Goal: Task Accomplishment & Management: Manage account settings

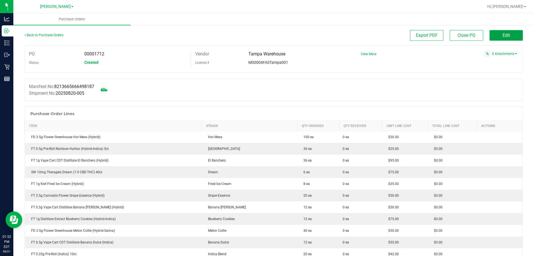
click at [503, 32] on button "Edit" at bounding box center [506, 35] width 33 height 11
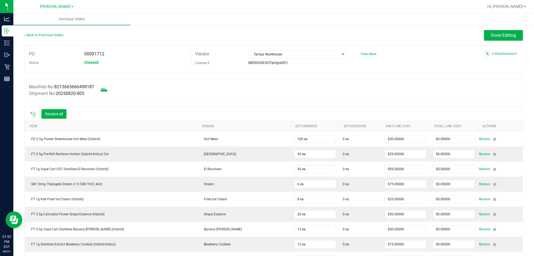
click at [30, 110] on div "Receive all" at bounding box center [49, 114] width 42 height 12
click at [34, 112] on icon at bounding box center [33, 115] width 6 height 6
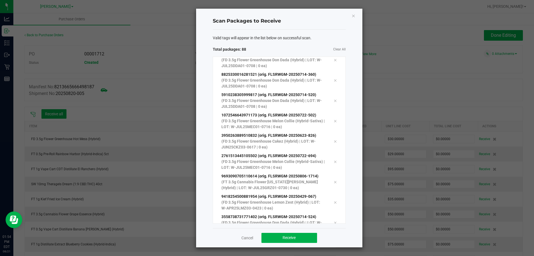
scroll to position [1635, 0]
click at [283, 236] on span "Receive" at bounding box center [289, 237] width 13 height 4
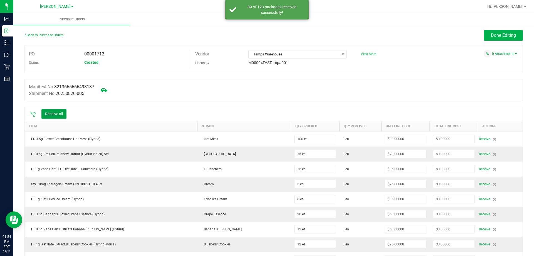
click at [62, 110] on button "Receive all" at bounding box center [53, 113] width 25 height 9
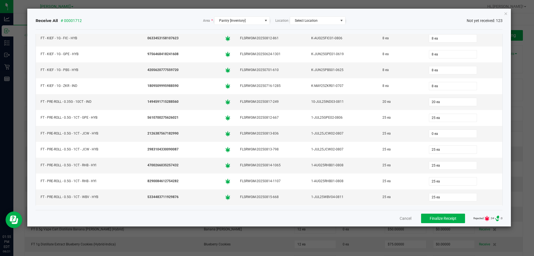
scroll to position [696, 0]
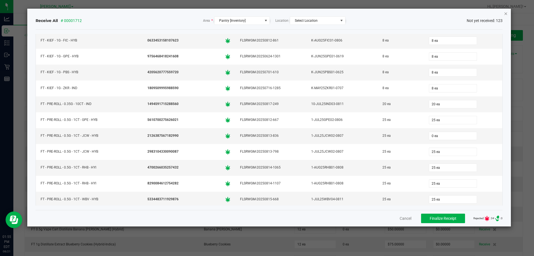
click at [506, 14] on icon "Close" at bounding box center [506, 13] width 4 height 7
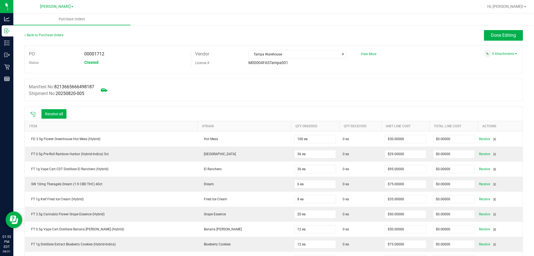
click at [31, 113] on icon at bounding box center [33, 115] width 6 height 6
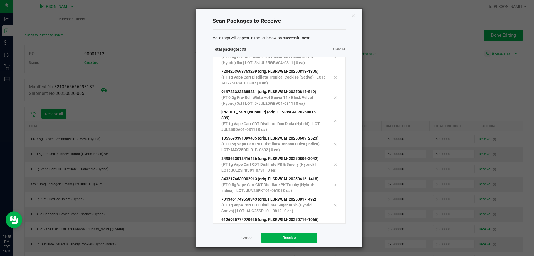
scroll to position [503, 0]
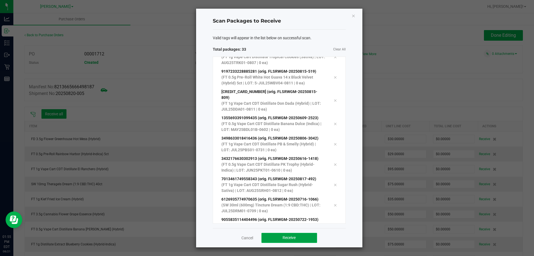
click at [304, 239] on button "Receive" at bounding box center [290, 238] width 56 height 10
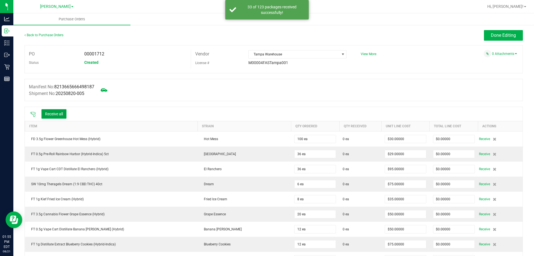
click at [50, 114] on button "Receive all" at bounding box center [53, 113] width 25 height 9
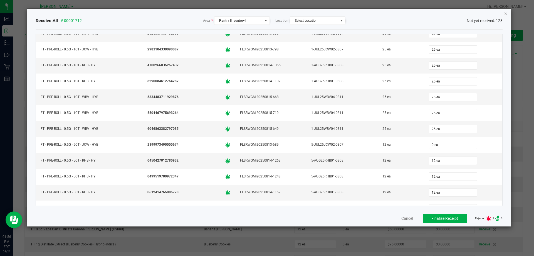
scroll to position [825, 0]
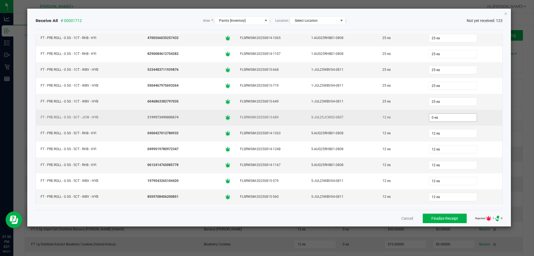
click at [438, 117] on input "0 ea" at bounding box center [453, 118] width 48 height 8
type input "0"
click at [481, 121] on div "12" at bounding box center [464, 117] width 72 height 11
type input "12 ea"
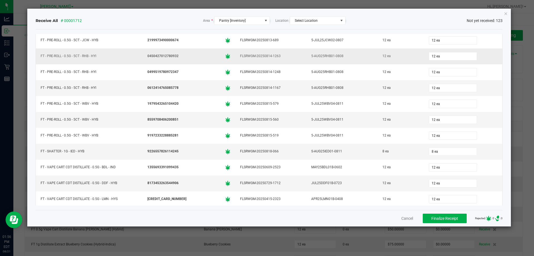
scroll to position [909, 0]
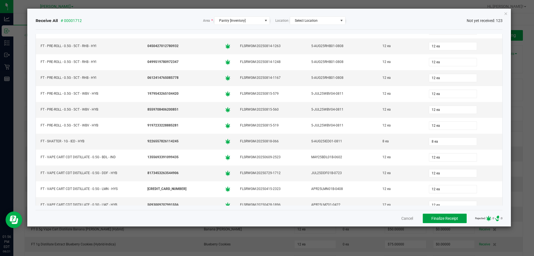
click at [455, 218] on button "Finalize Receipt" at bounding box center [445, 217] width 44 height 9
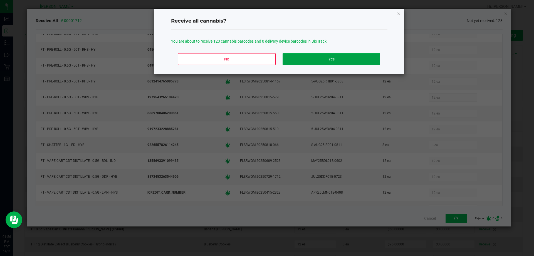
click at [362, 59] on button "Yes" at bounding box center [331, 59] width 97 height 12
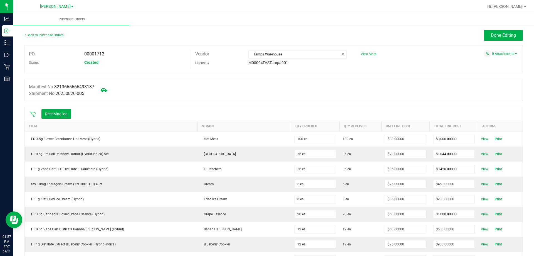
scroll to position [2, 0]
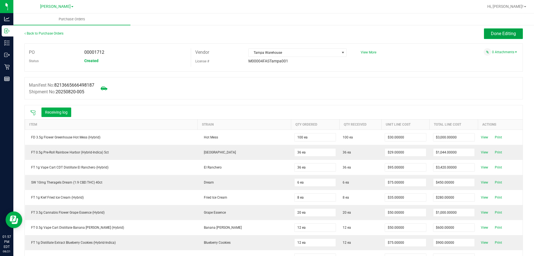
click at [506, 36] on span "Done Editing" at bounding box center [503, 33] width 25 height 5
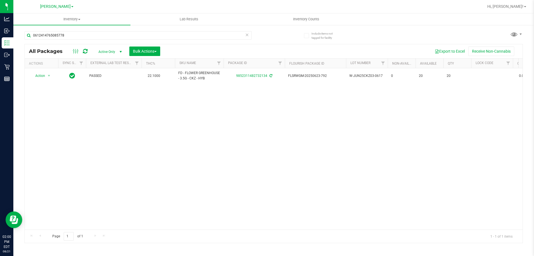
type input "0612414765085778"
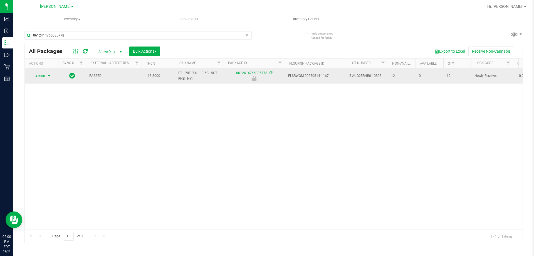
click at [44, 77] on span "Action" at bounding box center [37, 76] width 15 height 8
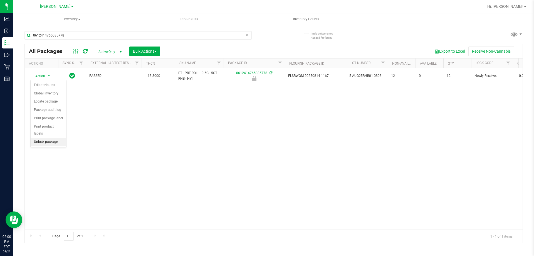
click at [51, 138] on li "Unlock package" at bounding box center [49, 142] width 36 height 8
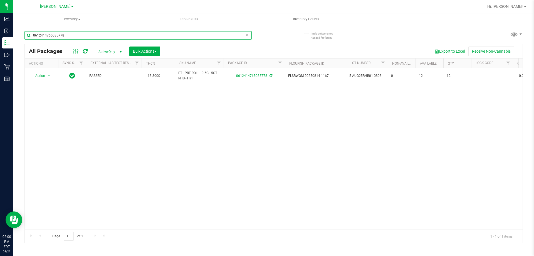
click at [73, 35] on input "0612414765085778" at bounding box center [137, 35] width 227 height 8
type input "0887907074976437"
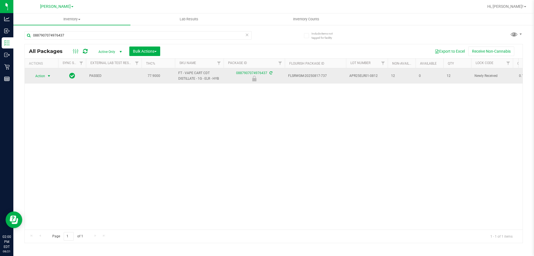
click at [49, 76] on span "select" at bounding box center [49, 76] width 4 height 4
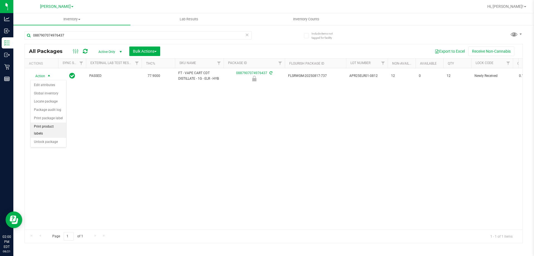
click at [55, 130] on li "Print product labels" at bounding box center [49, 129] width 36 height 15
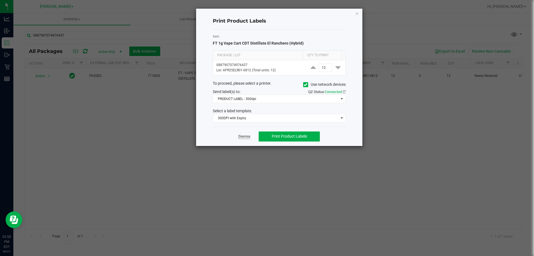
click at [242, 137] on link "Dismiss" at bounding box center [245, 136] width 12 height 5
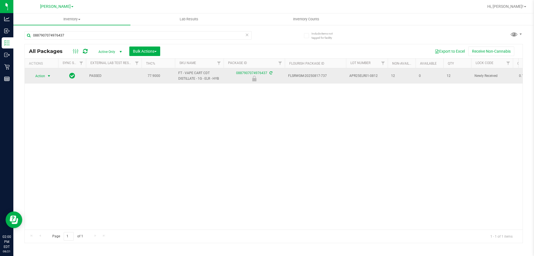
click at [39, 77] on span "Action" at bounding box center [37, 76] width 15 height 8
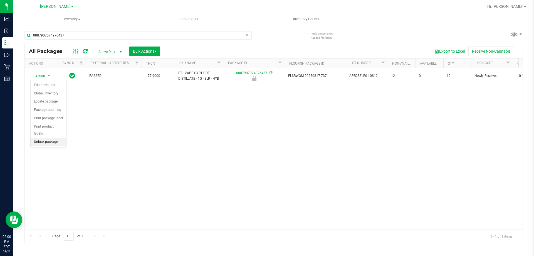
click at [55, 138] on li "Unlock package" at bounding box center [49, 142] width 36 height 8
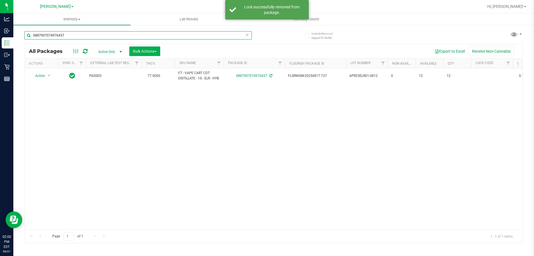
click at [82, 37] on input "0887907074976437" at bounding box center [137, 35] width 227 height 8
type input "0633453158107623"
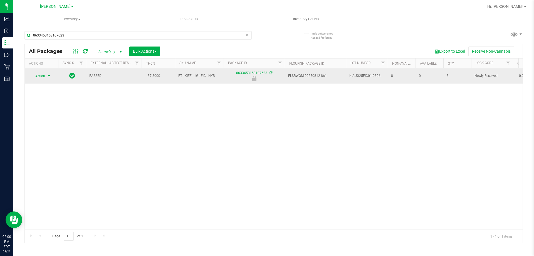
click at [47, 76] on span "select" at bounding box center [49, 76] width 4 height 4
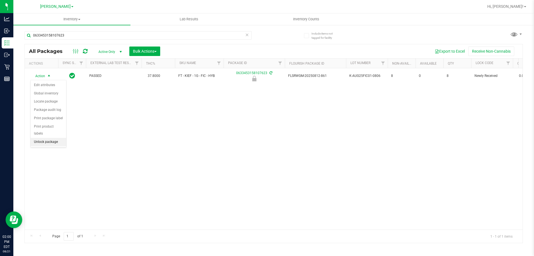
click at [52, 138] on li "Unlock package" at bounding box center [49, 142] width 36 height 8
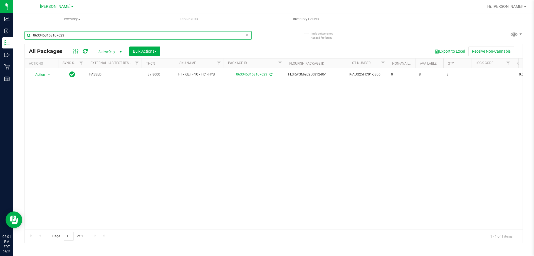
click at [75, 32] on input "0633453158107623" at bounding box center [137, 35] width 227 height 8
type input "1355693391099435"
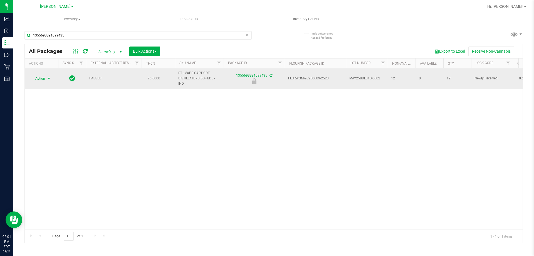
click at [48, 78] on span "select" at bounding box center [49, 78] width 4 height 4
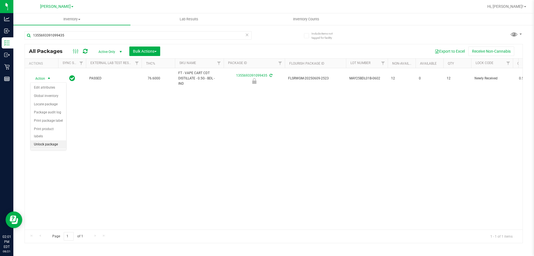
click at [54, 140] on li "Unlock package" at bounding box center [49, 144] width 36 height 8
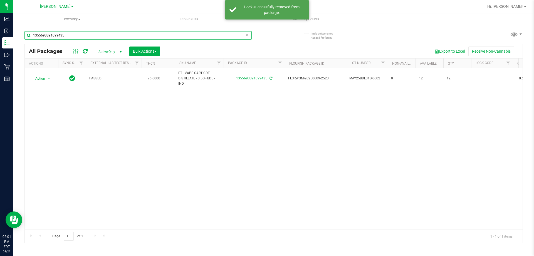
click at [96, 37] on input "1355693391099435" at bounding box center [137, 35] width 227 height 8
type input "1809509995988590"
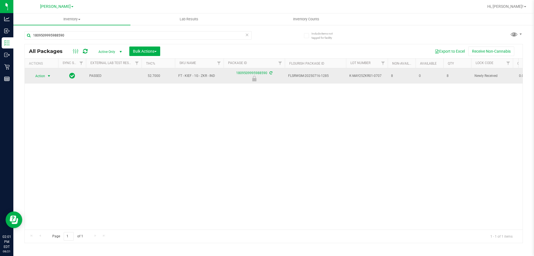
click at [50, 74] on span "select" at bounding box center [49, 76] width 4 height 4
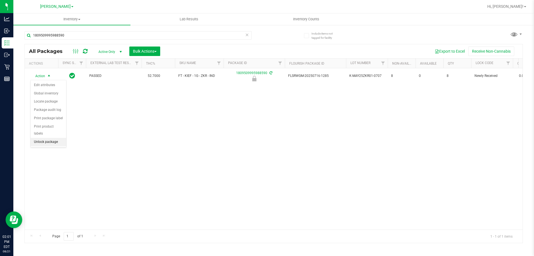
click at [55, 138] on li "Unlock package" at bounding box center [49, 142] width 36 height 8
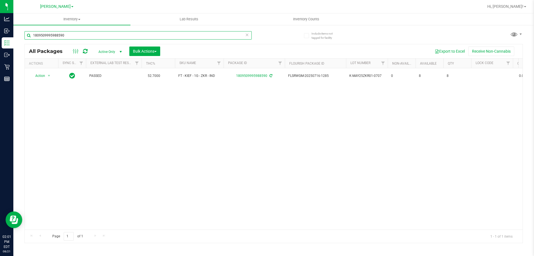
click at [84, 34] on input "1809509995988590" at bounding box center [137, 35] width 227 height 8
type input "2548282370076831"
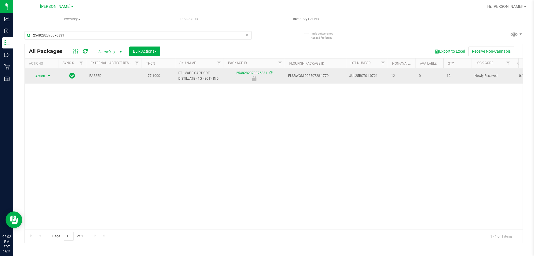
click at [48, 76] on span "select" at bounding box center [49, 76] width 4 height 4
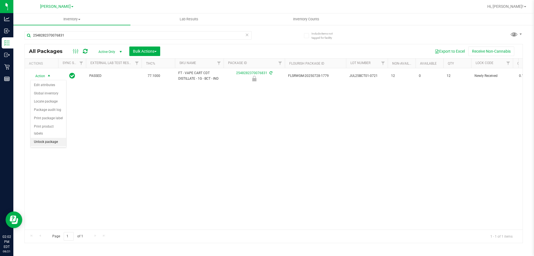
click at [55, 138] on li "Unlock package" at bounding box center [49, 142] width 36 height 8
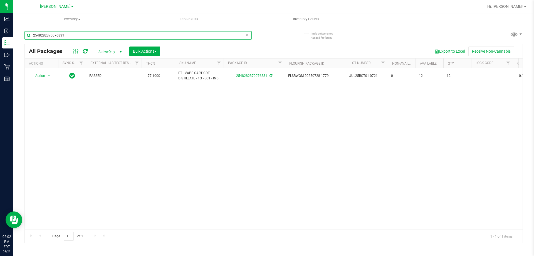
click at [94, 35] on input "2548282370076831" at bounding box center [137, 35] width 227 height 8
type input "2806530801431798"
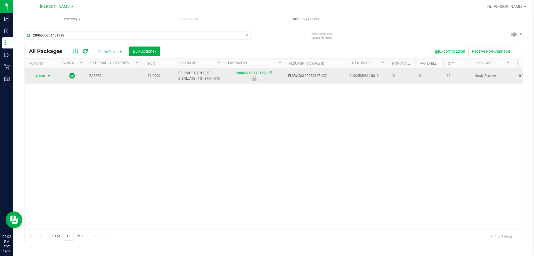
click at [43, 76] on span "Action" at bounding box center [37, 76] width 15 height 8
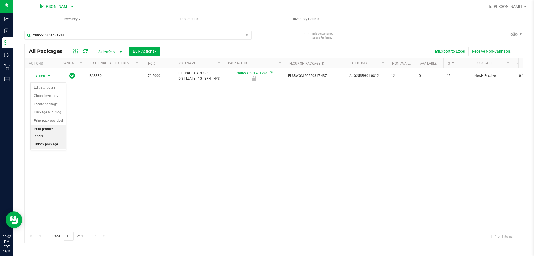
click at [46, 140] on li "Unlock package" at bounding box center [49, 144] width 36 height 8
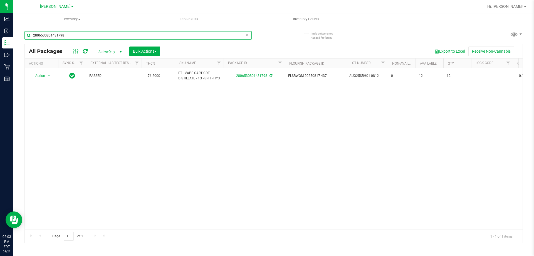
click at [93, 33] on input "2806530801431798" at bounding box center [137, 35] width 227 height 8
type input "3341841811517242"
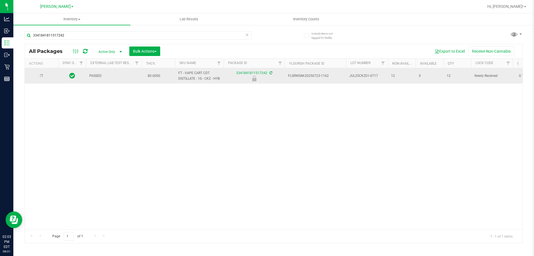
click at [41, 78] on icon at bounding box center [42, 76] width 4 height 4
click at [49, 78] on span "select" at bounding box center [49, 76] width 4 height 4
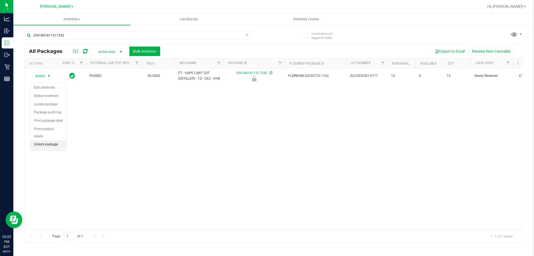
click at [57, 140] on li "Unlock package" at bounding box center [49, 144] width 36 height 8
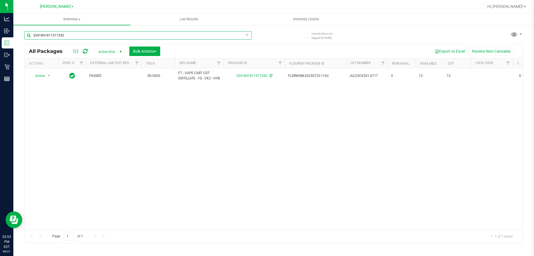
click at [98, 35] on input "3341841811517242" at bounding box center [137, 35] width 227 height 8
type input "3498633018416436"
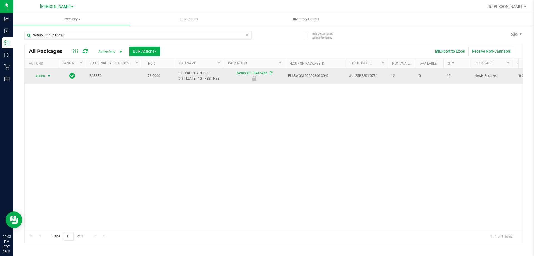
click at [43, 76] on span "Action" at bounding box center [37, 76] width 15 height 8
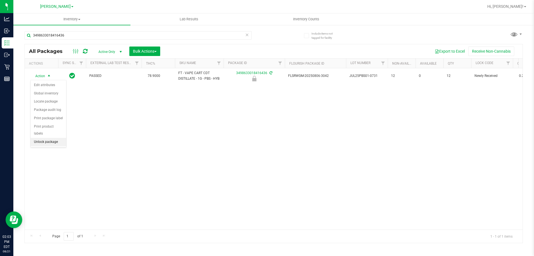
click at [53, 138] on li "Unlock package" at bounding box center [49, 142] width 36 height 8
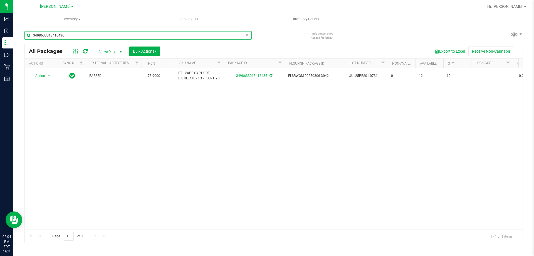
click at [127, 31] on input "3498633018416436" at bounding box center [137, 35] width 227 height 8
type input "4148778392251251"
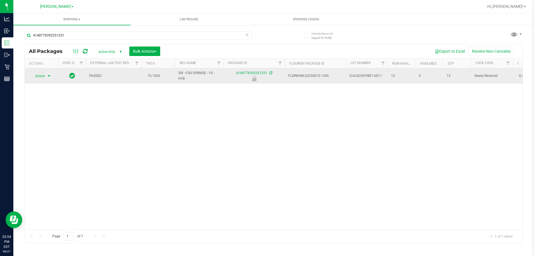
click at [43, 75] on span "Action" at bounding box center [37, 76] width 15 height 8
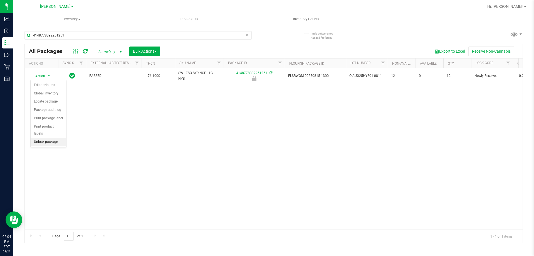
click at [56, 138] on li "Unlock package" at bounding box center [49, 142] width 36 height 8
click at [96, 24] on uib-tab-heading "Inventory All packages All inventory Waste log Create inventory" at bounding box center [71, 19] width 117 height 12
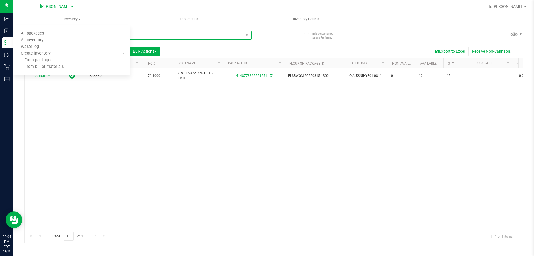
click at [183, 35] on input "4148778392251251" at bounding box center [137, 35] width 227 height 8
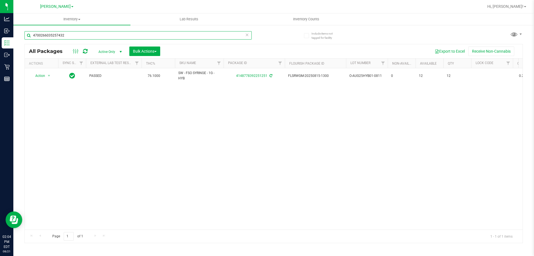
type input "4700266035257432"
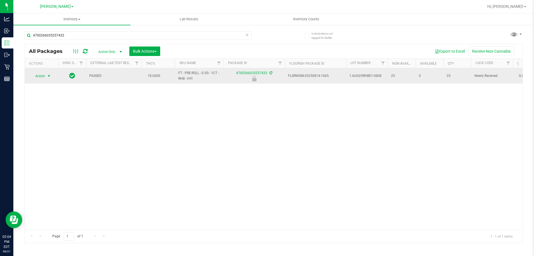
click at [49, 77] on span "select" at bounding box center [49, 76] width 4 height 4
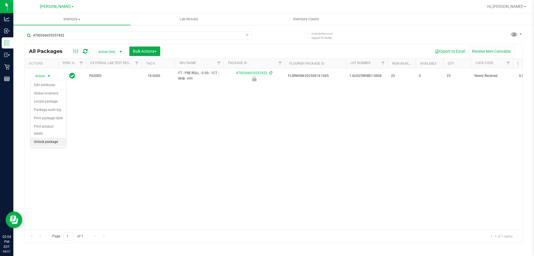
click at [58, 138] on li "Unlock package" at bounding box center [49, 142] width 36 height 8
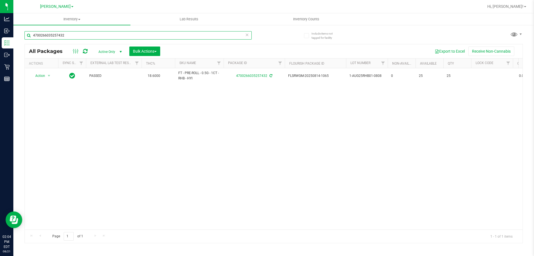
click at [112, 36] on input "4700266035257432" at bounding box center [137, 35] width 227 height 8
type input "5091958143458774"
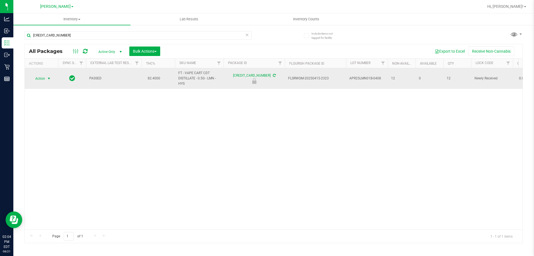
click at [49, 79] on span "select" at bounding box center [49, 78] width 4 height 4
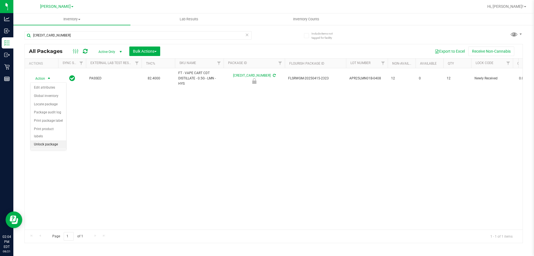
click at [63, 141] on li "Unlock package" at bounding box center [49, 144] width 36 height 8
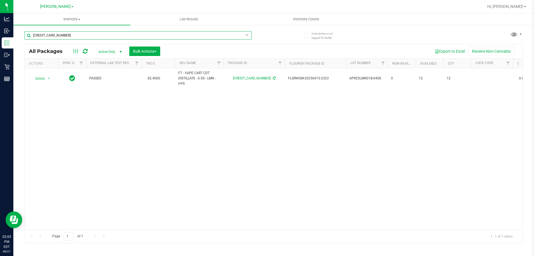
click at [104, 35] on input "5091958143458774" at bounding box center [137, 35] width 227 height 8
type input "5334483711929876"
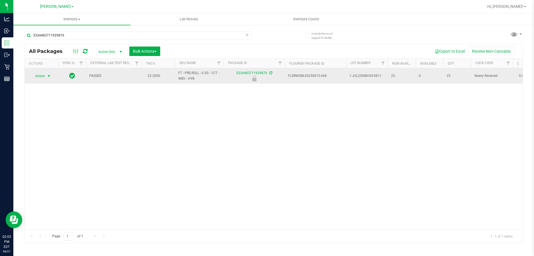
click at [48, 76] on span "select" at bounding box center [49, 76] width 4 height 4
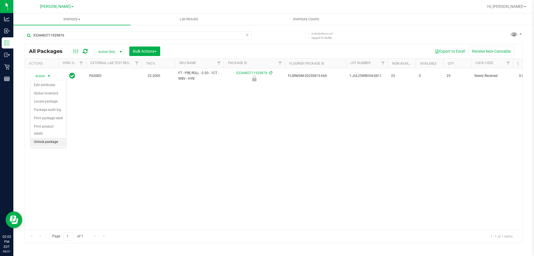
click at [54, 138] on li "Unlock package" at bounding box center [49, 142] width 36 height 8
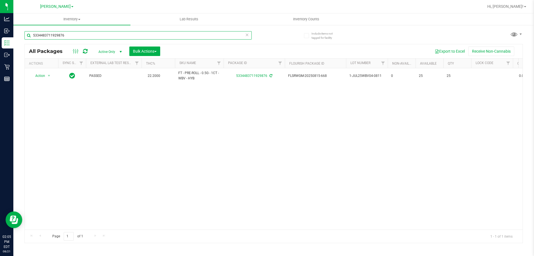
click at [94, 34] on input "5334483711929876" at bounding box center [137, 35] width 227 height 8
type input "[CREDIT_CARD_NUMBER]"
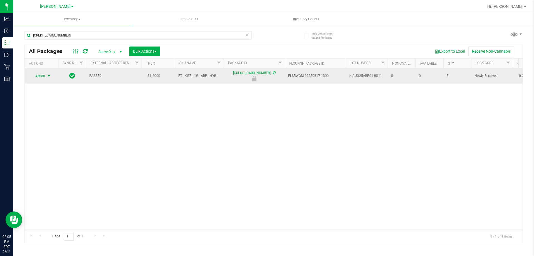
click at [48, 76] on span "select" at bounding box center [49, 76] width 4 height 4
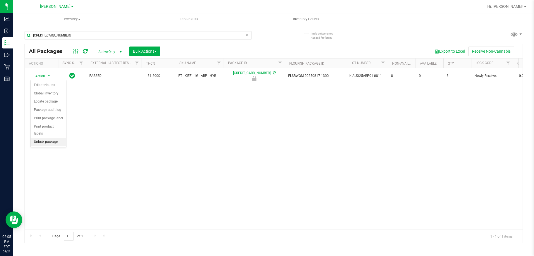
click at [54, 138] on li "Unlock package" at bounding box center [49, 142] width 36 height 8
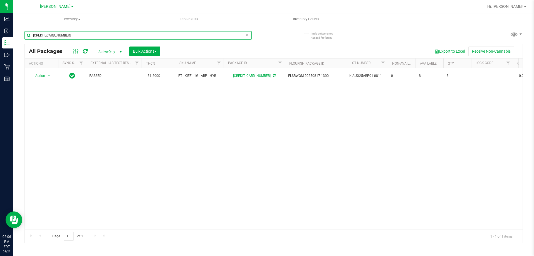
click at [85, 33] on input "[CREDIT_CARD_NUMBER]" at bounding box center [137, 35] width 227 height 8
type input "5610700275626021"
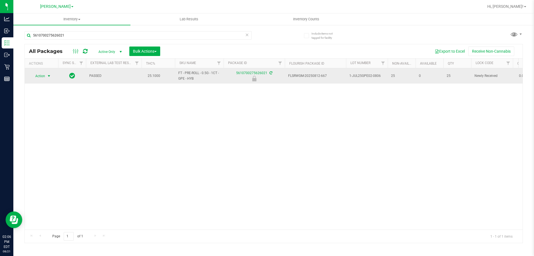
click at [49, 77] on span "select" at bounding box center [49, 76] width 4 height 4
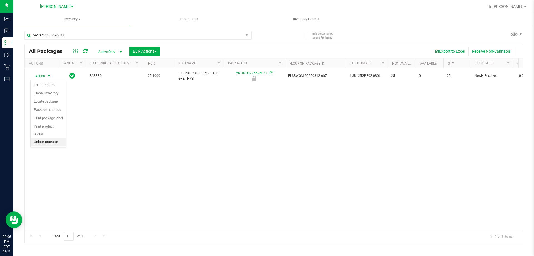
click at [59, 138] on li "Unlock package" at bounding box center [49, 142] width 36 height 8
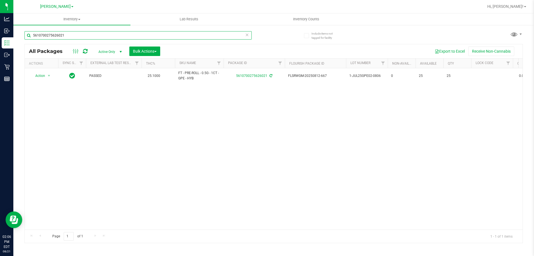
click at [79, 32] on input "5610700275626021" at bounding box center [137, 35] width 227 height 8
type input "6023084048269829"
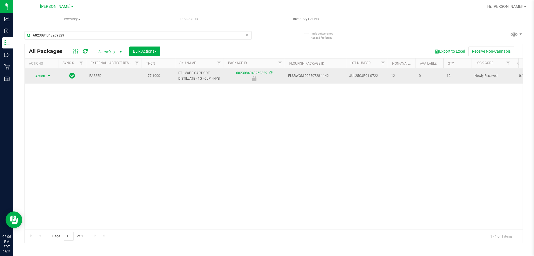
click at [43, 76] on span "Action" at bounding box center [37, 76] width 15 height 8
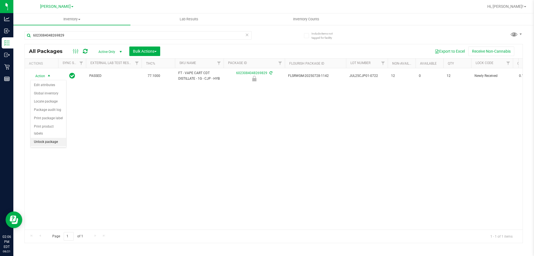
click at [45, 138] on li "Unlock package" at bounding box center [49, 142] width 36 height 8
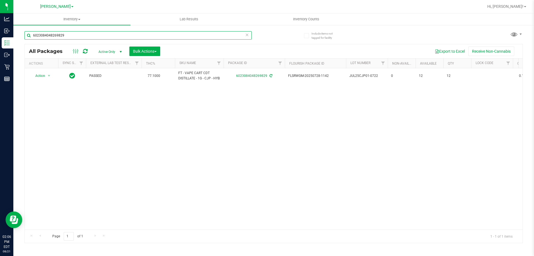
click at [93, 35] on input "6023084048269829" at bounding box center [137, 35] width 227 height 8
type input "8211312589404740"
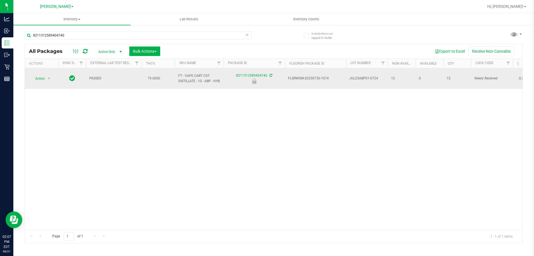
click at [42, 79] on span "Action" at bounding box center [37, 79] width 15 height 8
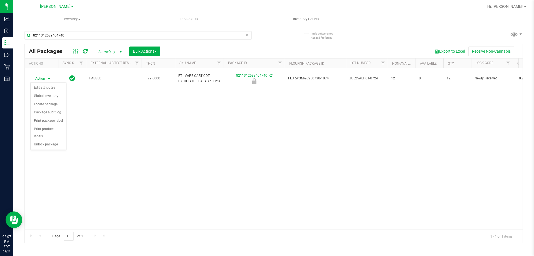
click at [57, 142] on div "Action Edit attributes Global inventory Locate package Package audit log Print …" at bounding box center [48, 116] width 36 height 68
click at [52, 140] on li "Unlock package" at bounding box center [49, 144] width 36 height 8
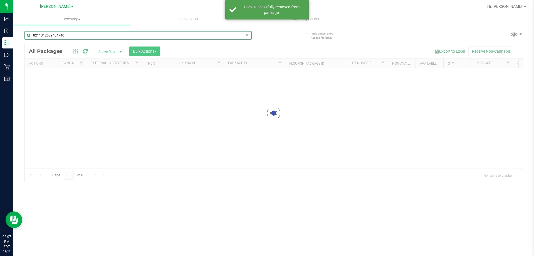
click at [104, 34] on input "8211312589404740" at bounding box center [137, 35] width 227 height 8
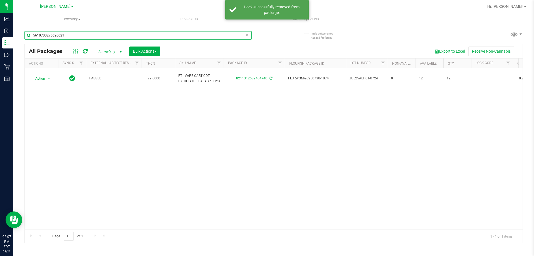
type input "5610700275626021"
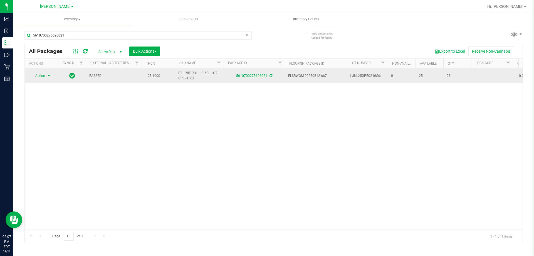
click at [43, 76] on span "Action" at bounding box center [37, 76] width 15 height 8
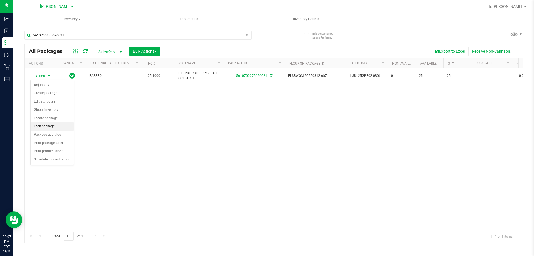
click at [51, 128] on li "Lock package" at bounding box center [52, 126] width 43 height 8
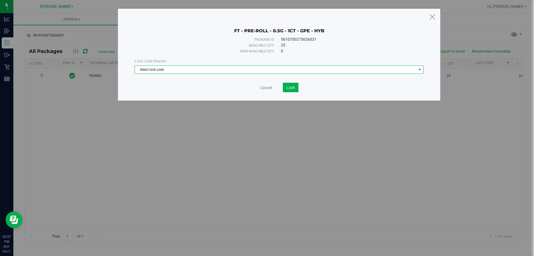
click at [237, 70] on span "Select lock code" at bounding box center [276, 70] width 282 height 8
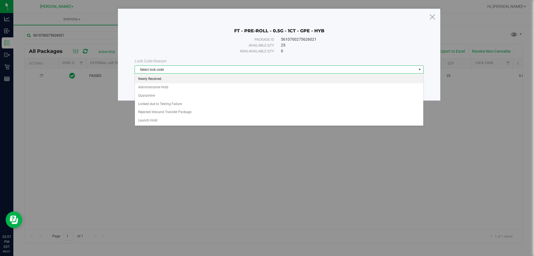
click at [227, 78] on li "Newly Received" at bounding box center [279, 79] width 289 height 8
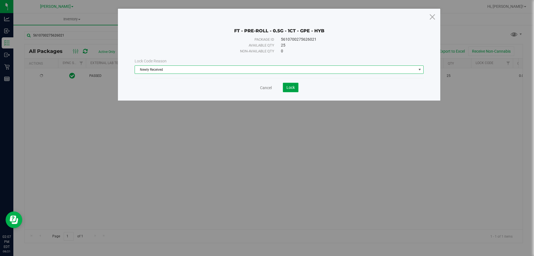
click at [292, 85] on span "Lock" at bounding box center [291, 87] width 8 height 4
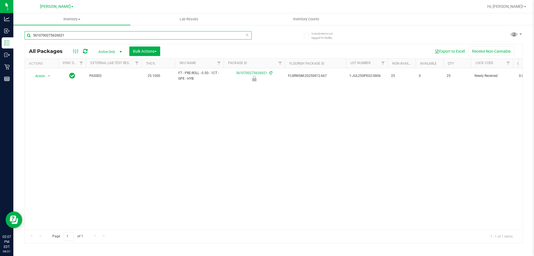
click at [128, 31] on input "5610700275626021" at bounding box center [137, 35] width 227 height 8
click at [128, 37] on input "5610700275626021" at bounding box center [137, 35] width 227 height 8
type input "9100020250062307"
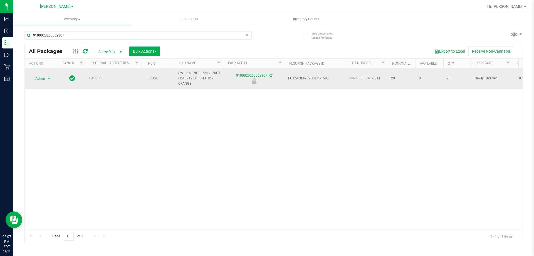
click at [48, 80] on span "select" at bounding box center [49, 78] width 4 height 4
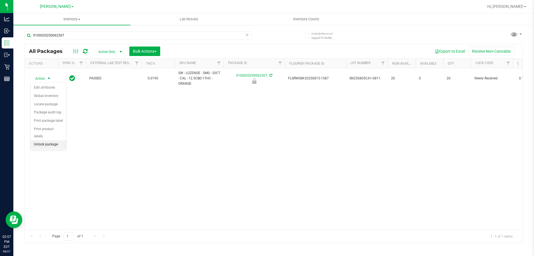
click at [55, 140] on li "Unlock package" at bounding box center [49, 144] width 36 height 8
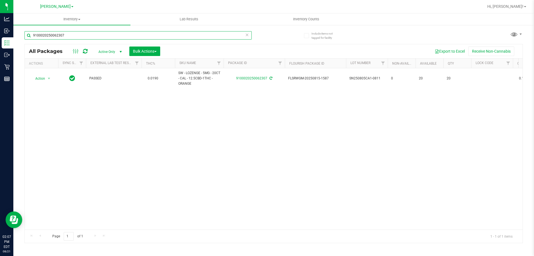
click at [90, 36] on input "9100020250062307" at bounding box center [137, 35] width 227 height 8
type input "9226557826114245"
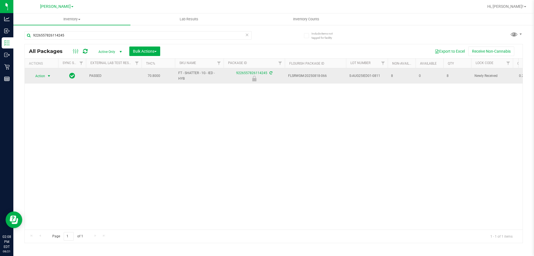
click at [48, 77] on span "select" at bounding box center [49, 76] width 4 height 4
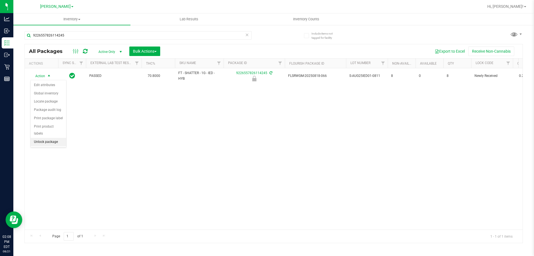
click at [58, 138] on li "Unlock package" at bounding box center [49, 142] width 36 height 8
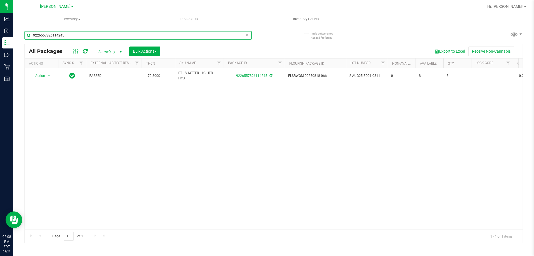
click at [82, 34] on input "9226557826114245" at bounding box center [137, 35] width 227 height 8
type input "9756468418241608"
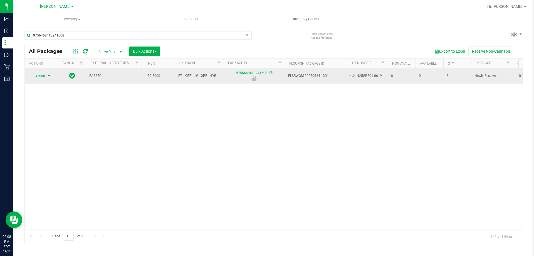
click at [46, 77] on span "select" at bounding box center [49, 76] width 7 height 8
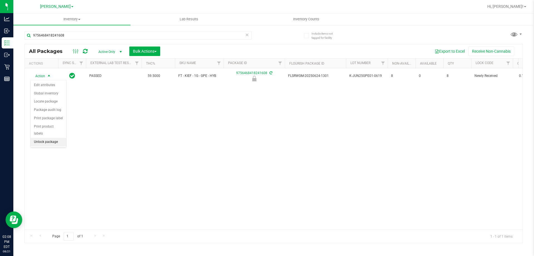
click at [48, 138] on li "Unlock package" at bounding box center [49, 142] width 36 height 8
click at [94, 25] on link "Inventory All packages All inventory Waste log Create inventory" at bounding box center [71, 19] width 117 height 12
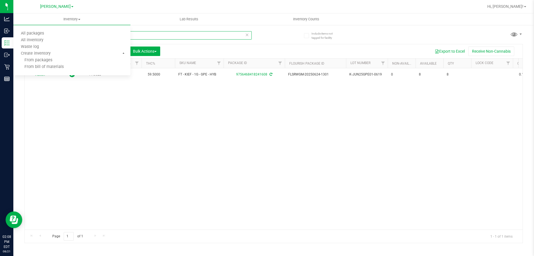
click at [200, 36] on input "9756468418241608" at bounding box center [137, 35] width 227 height 8
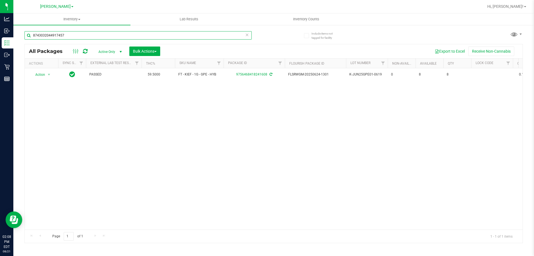
type input "8743032044917457"
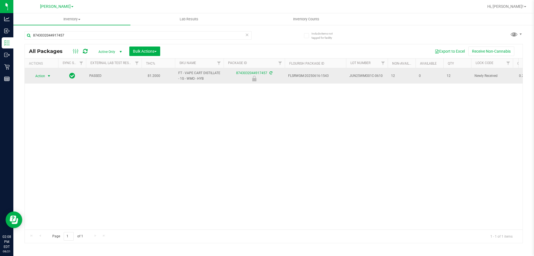
click at [44, 76] on span "Action" at bounding box center [37, 76] width 15 height 8
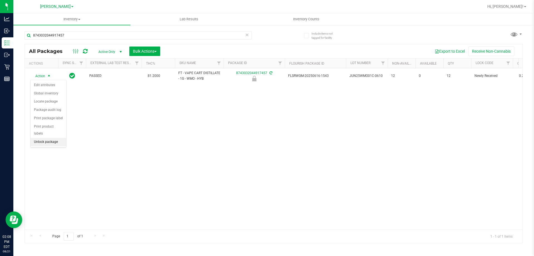
click at [46, 138] on li "Unlock package" at bounding box center [49, 142] width 36 height 8
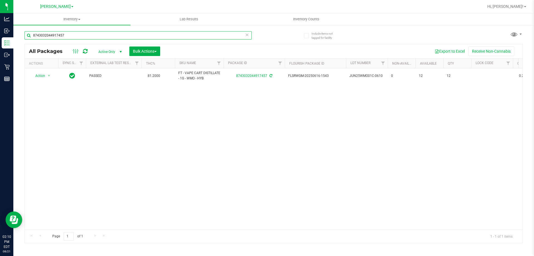
click at [193, 35] on input "8743032044917457" at bounding box center [137, 35] width 227 height 8
type input "2983104330090087"
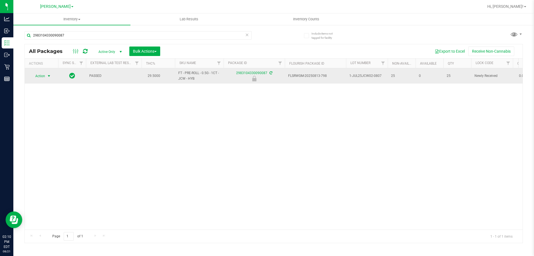
click at [48, 76] on span "select" at bounding box center [49, 76] width 4 height 4
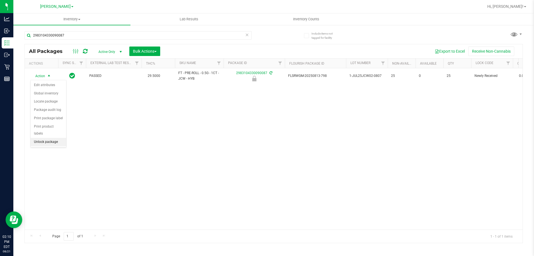
click at [58, 138] on li "Unlock package" at bounding box center [49, 142] width 36 height 8
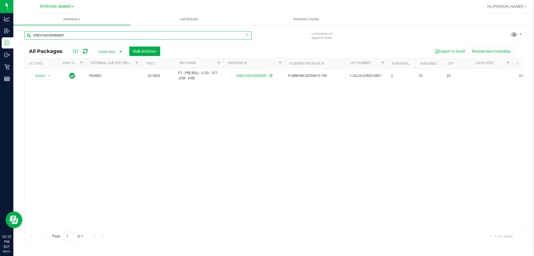
click at [81, 36] on input "2983104330090087" at bounding box center [137, 35] width 227 height 8
type input "5832213591578806"
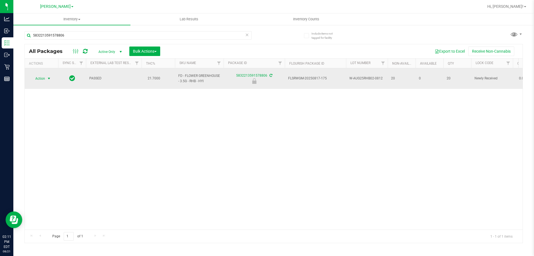
click at [48, 76] on span "select" at bounding box center [49, 78] width 4 height 4
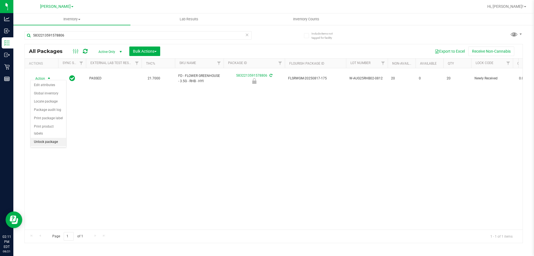
click at [53, 138] on li "Unlock package" at bounding box center [49, 142] width 36 height 8
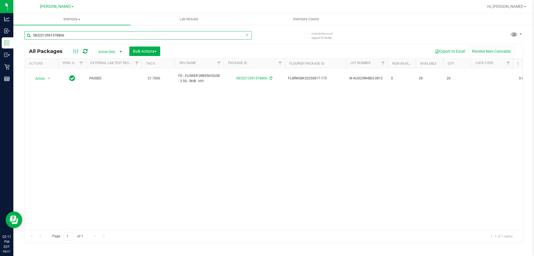
click at [100, 35] on input "5832213591578806" at bounding box center [137, 35] width 227 height 8
type input "7630954925082891"
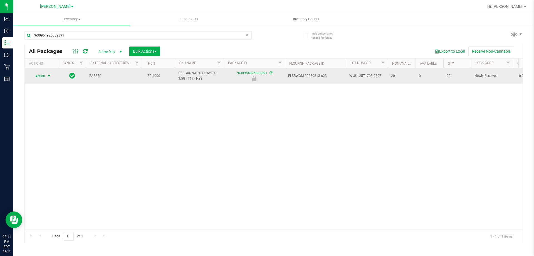
click at [47, 74] on span "select" at bounding box center [49, 76] width 4 height 4
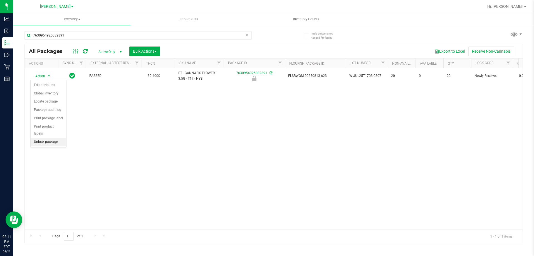
click at [50, 138] on li "Unlock package" at bounding box center [49, 142] width 36 height 8
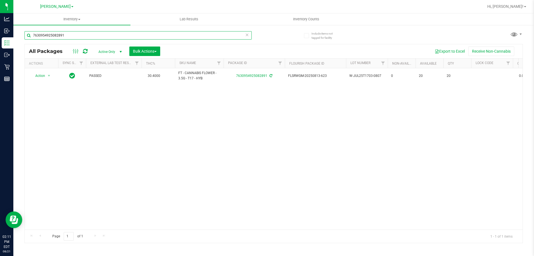
click at [86, 35] on input "7630954925082891" at bounding box center [137, 35] width 227 height 8
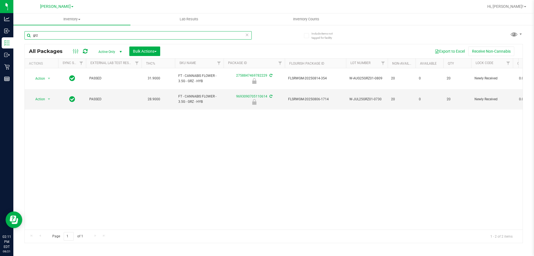
click at [52, 36] on input "grz" at bounding box center [137, 35] width 227 height 8
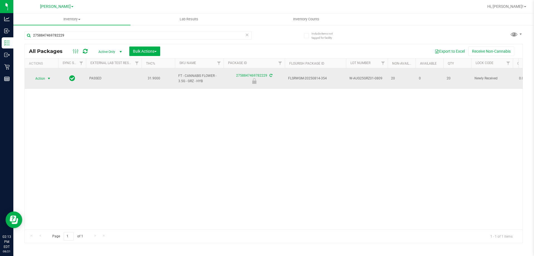
click at [44, 75] on span "Action" at bounding box center [37, 79] width 15 height 8
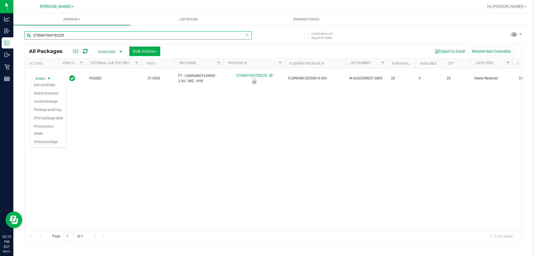
click at [67, 35] on input "2758847469782229" at bounding box center [137, 35] width 227 height 8
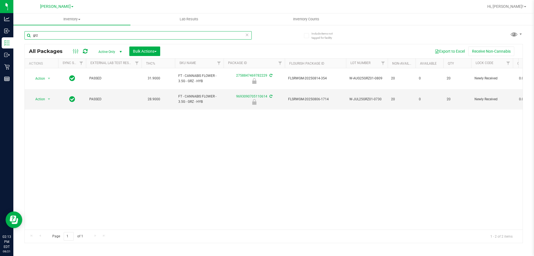
type input "grz"
click at [142, 50] on span "Bulk Actions" at bounding box center [145, 51] width 24 height 4
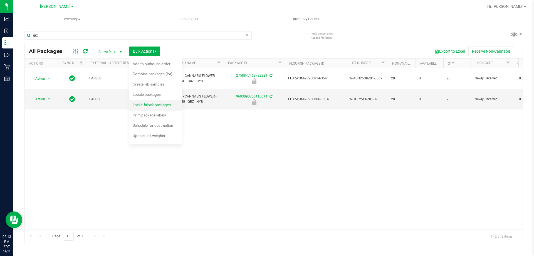
click at [151, 103] on span "Lock/Unlock packages" at bounding box center [152, 104] width 38 height 4
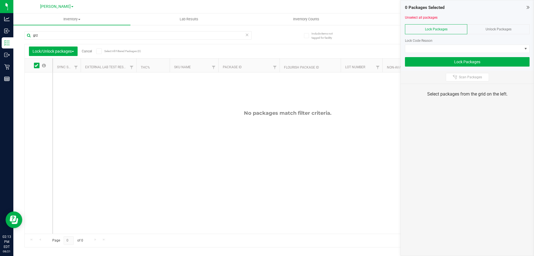
click at [481, 32] on div "Unlock Packages" at bounding box center [499, 29] width 62 height 10
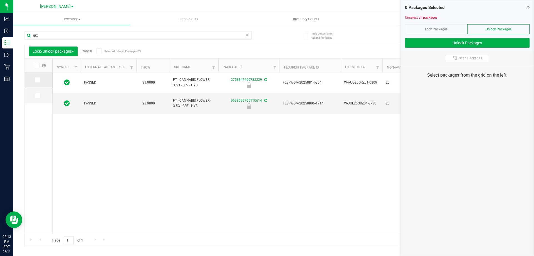
click at [40, 82] on span at bounding box center [38, 80] width 6 height 6
click at [0, 0] on input "checkbox" at bounding box center [0, 0] width 0 height 0
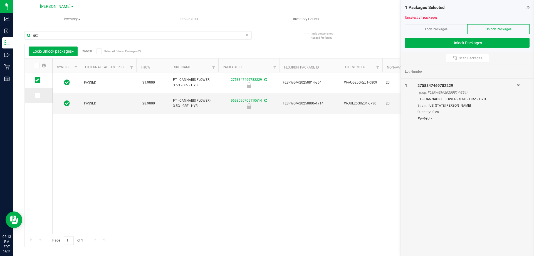
click at [36, 95] on icon at bounding box center [37, 95] width 4 height 0
click at [0, 0] on input "checkbox" at bounding box center [0, 0] width 0 height 0
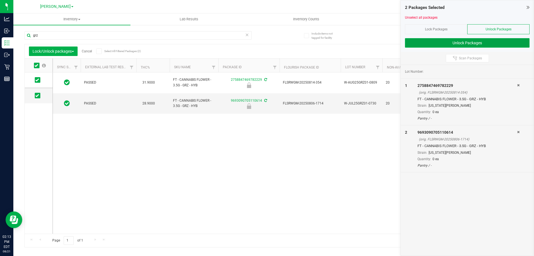
click at [449, 41] on button "Unlock Packages" at bounding box center [467, 42] width 125 height 9
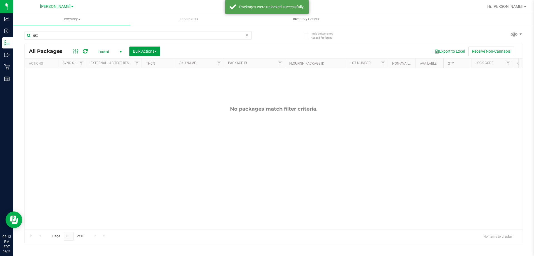
click at [145, 50] on span "Bulk Actions" at bounding box center [145, 51] width 24 height 4
click at [152, 105] on span "Lock/Unlock packages" at bounding box center [152, 104] width 38 height 4
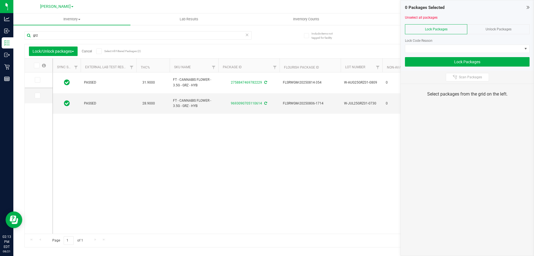
click at [35, 64] on span at bounding box center [37, 66] width 6 height 6
click at [0, 0] on input "checkbox" at bounding box center [0, 0] width 0 height 0
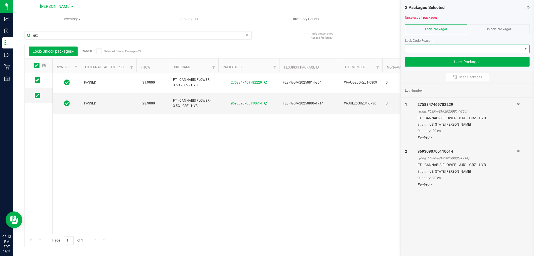
click at [484, 48] on span at bounding box center [464, 49] width 117 height 8
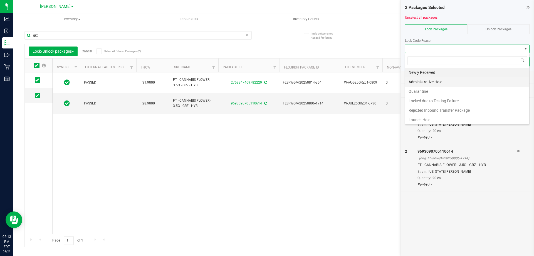
scroll to position [8, 125]
click at [431, 119] on li "Launch Hold" at bounding box center [468, 119] width 124 height 9
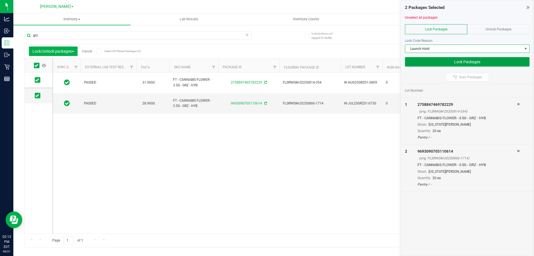
click at [471, 57] on button "Lock Packages" at bounding box center [467, 61] width 125 height 9
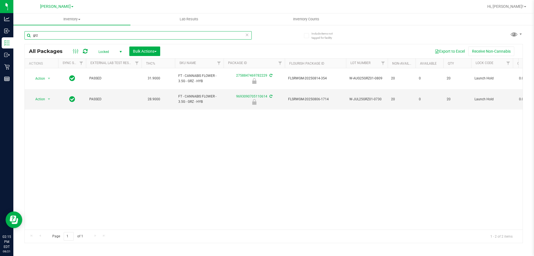
click at [102, 37] on input "grz" at bounding box center [137, 35] width 227 height 8
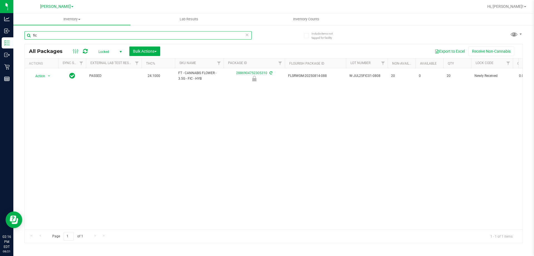
click at [131, 37] on input "fic" at bounding box center [137, 35] width 227 height 8
type input "2167272835019238"
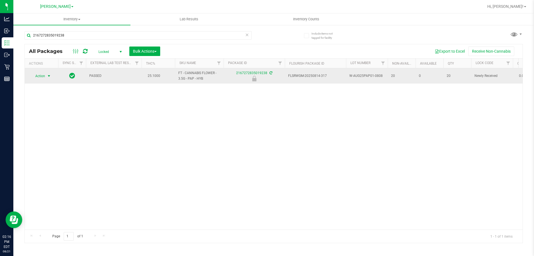
click at [40, 77] on span "Action" at bounding box center [37, 76] width 15 height 8
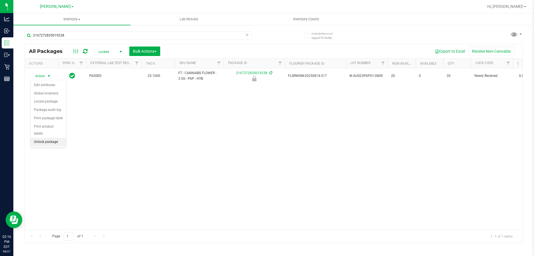
click at [56, 138] on li "Unlock package" at bounding box center [49, 142] width 36 height 8
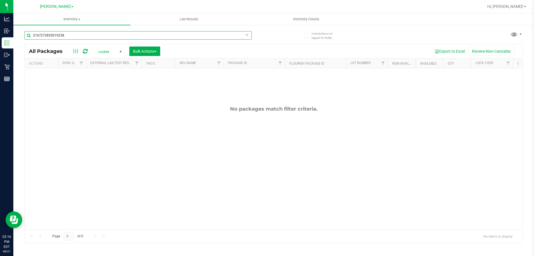
click at [104, 37] on input "2167272835019238" at bounding box center [137, 35] width 227 height 8
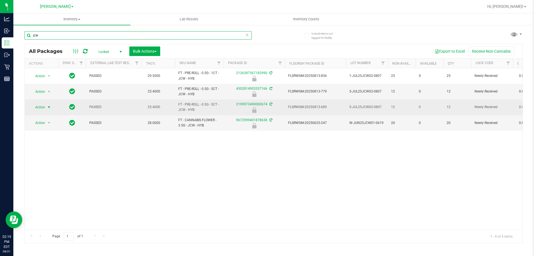
type input "jcw"
click at [43, 108] on span "Action" at bounding box center [37, 107] width 15 height 8
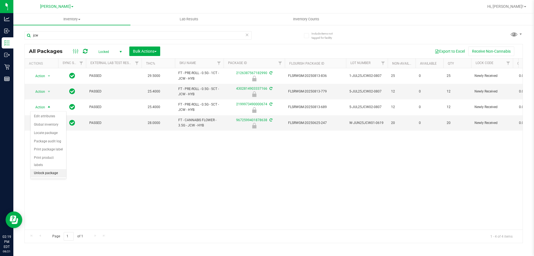
click at [47, 169] on li "Unlock package" at bounding box center [49, 173] width 36 height 8
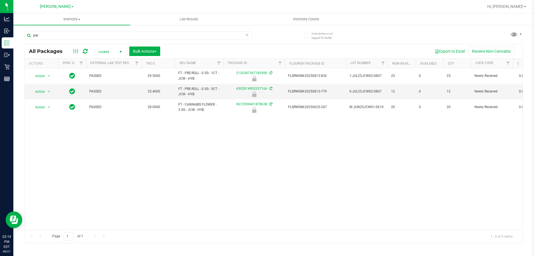
click at [113, 52] on span "Locked" at bounding box center [109, 52] width 31 height 8
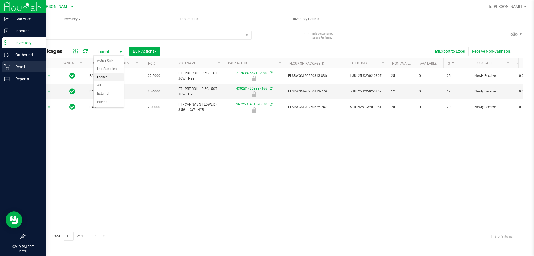
click at [21, 68] on p "Retail" at bounding box center [26, 66] width 33 height 7
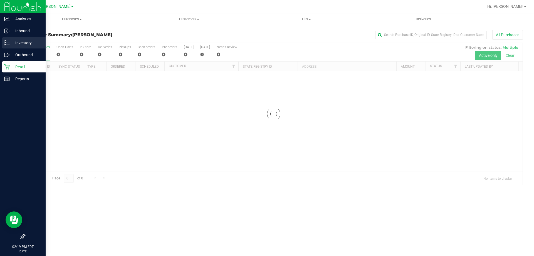
click at [10, 41] on p "Inventory" at bounding box center [26, 43] width 33 height 7
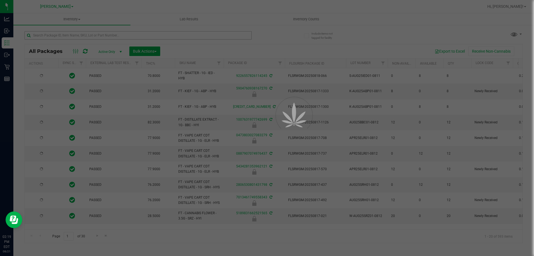
click at [81, 33] on div at bounding box center [267, 128] width 534 height 256
type input "[DATE]"
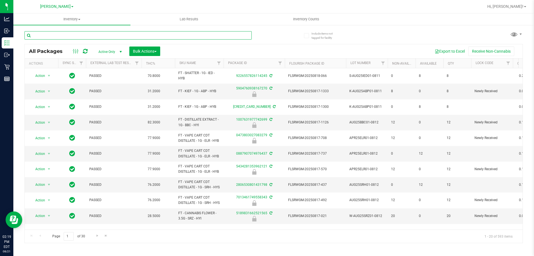
click at [81, 33] on input "text" at bounding box center [137, 35] width 227 height 8
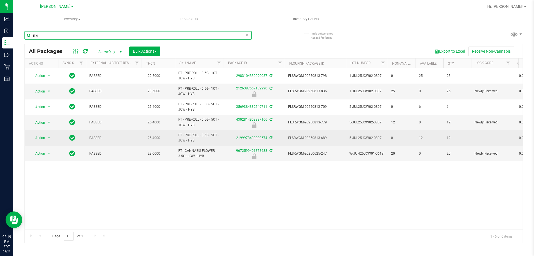
type input "jcw"
click at [43, 138] on span "Action" at bounding box center [37, 138] width 15 height 8
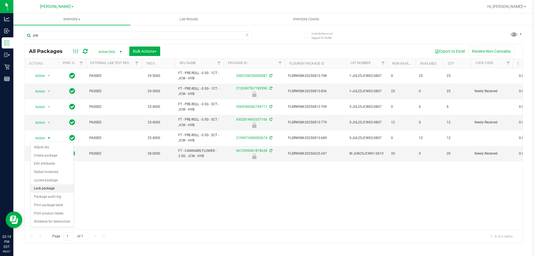
click at [45, 190] on li "Lock package" at bounding box center [52, 188] width 43 height 8
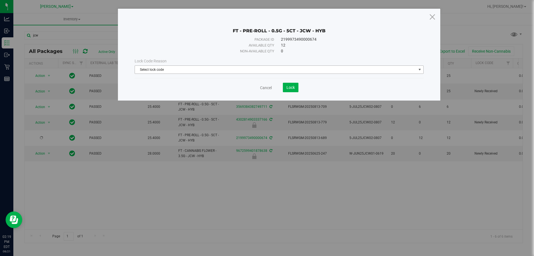
click at [220, 71] on span "Select lock code" at bounding box center [276, 70] width 282 height 8
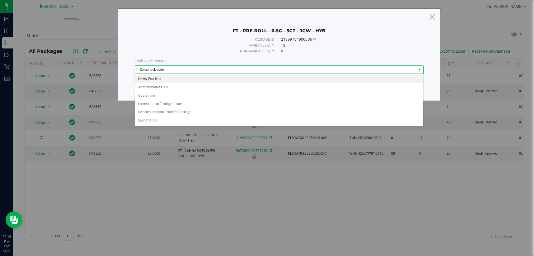
click at [226, 82] on li "Newly Received" at bounding box center [279, 79] width 289 height 8
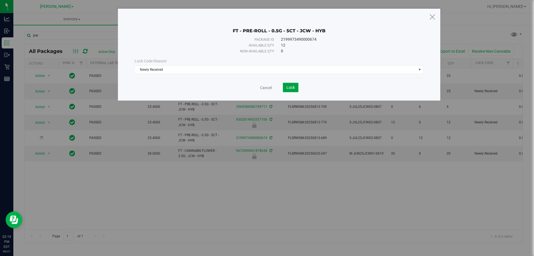
click at [286, 84] on button "Lock" at bounding box center [291, 87] width 16 height 9
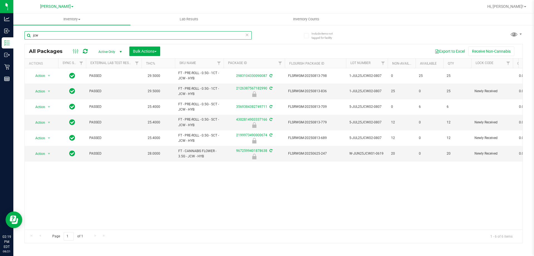
click at [124, 38] on input "jcw" at bounding box center [137, 35] width 227 height 8
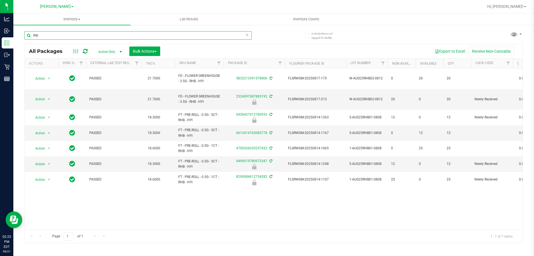
click at [106, 35] on input "rhb" at bounding box center [137, 35] width 227 height 8
type input "1494591715288560"
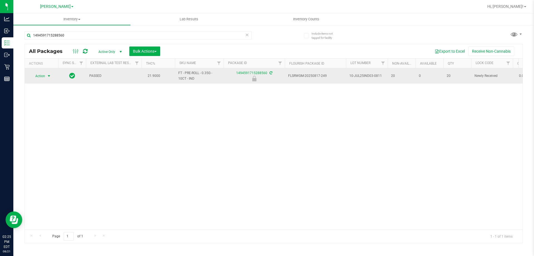
click at [47, 74] on span "select" at bounding box center [49, 76] width 4 height 4
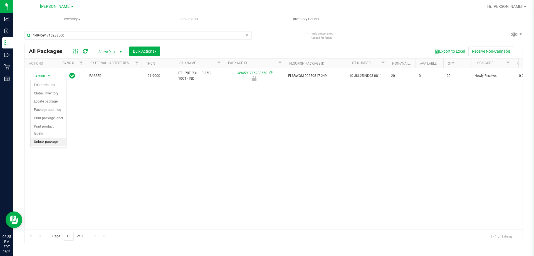
click at [50, 138] on li "Unlock package" at bounding box center [49, 142] width 36 height 8
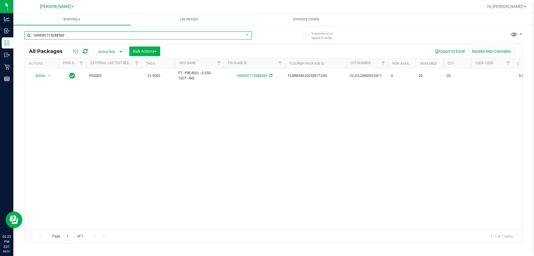
click at [124, 35] on input "1494591715288560" at bounding box center [137, 35] width 227 height 8
type input "6670593407685053"
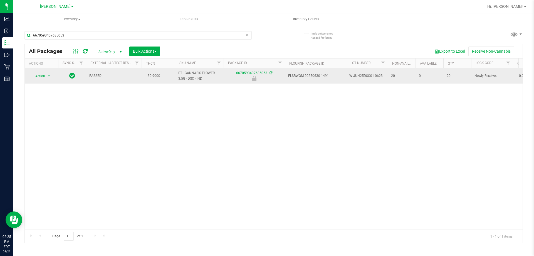
click at [40, 76] on span "Action" at bounding box center [37, 76] width 15 height 8
click at [48, 76] on span "select" at bounding box center [49, 76] width 4 height 4
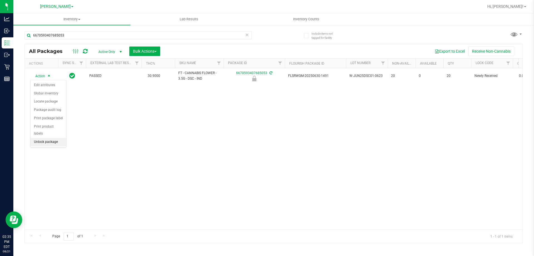
click at [53, 138] on li "Unlock package" at bounding box center [49, 142] width 36 height 8
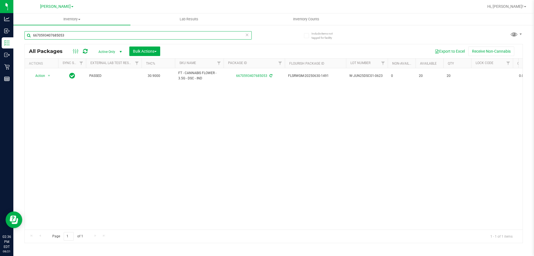
click at [95, 35] on input "6670593407685053" at bounding box center [137, 35] width 227 height 8
type input "8522485149326053"
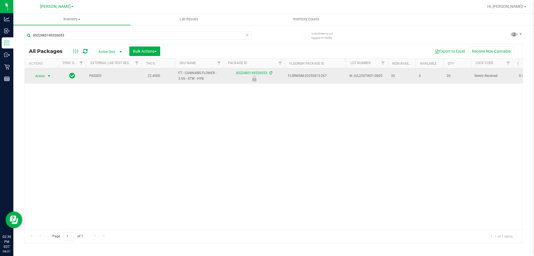
click at [47, 76] on span "select" at bounding box center [49, 76] width 4 height 4
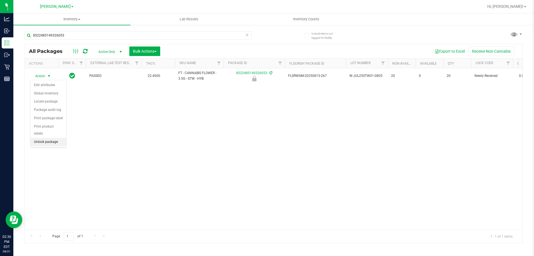
click at [55, 138] on li "Unlock package" at bounding box center [49, 142] width 36 height 8
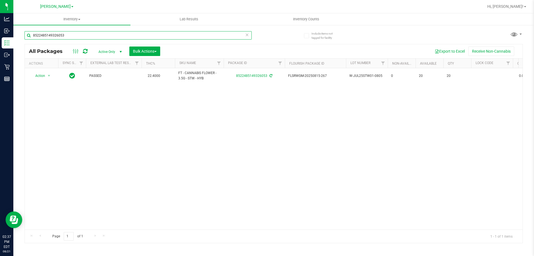
click at [77, 35] on input "8522485149326053" at bounding box center [137, 35] width 227 height 8
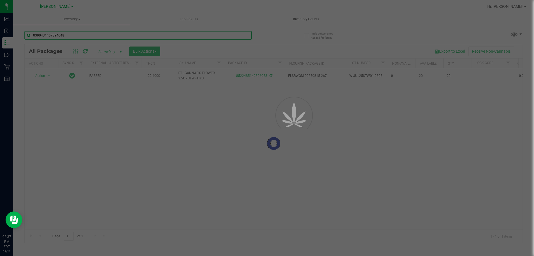
type input "0390431457894048"
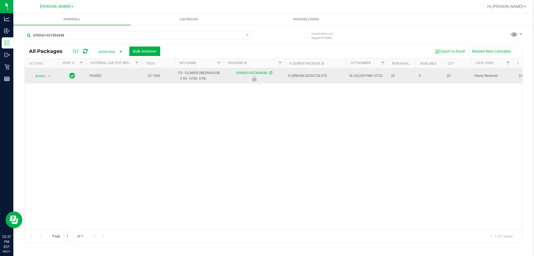
click at [39, 76] on span "Action" at bounding box center [37, 76] width 15 height 8
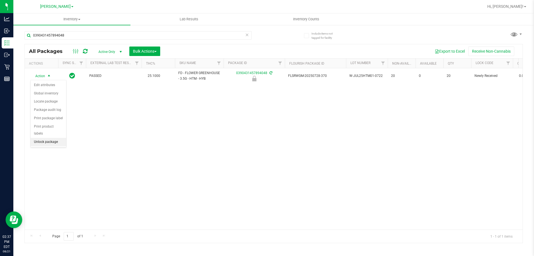
click at [54, 138] on li "Unlock package" at bounding box center [49, 142] width 36 height 8
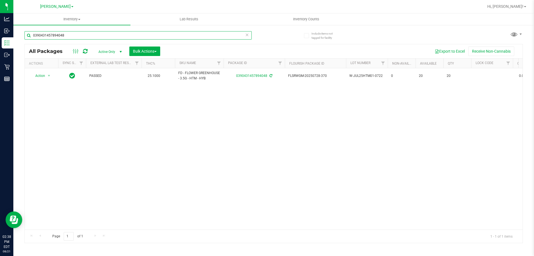
click at [89, 35] on input "0390431457894048" at bounding box center [137, 35] width 227 height 8
type input "5556929767972880"
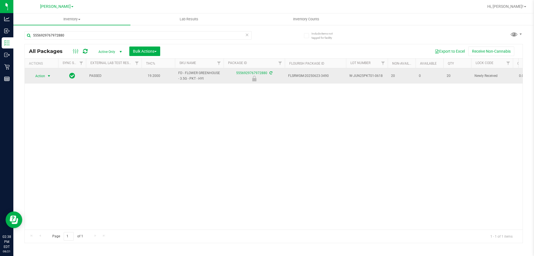
click at [47, 77] on span "select" at bounding box center [49, 76] width 4 height 4
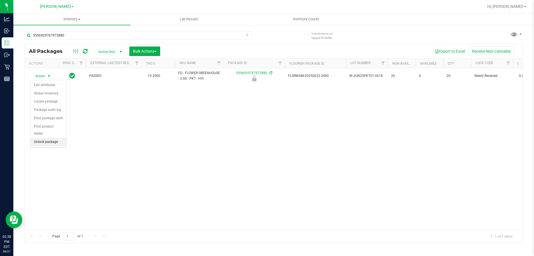
click at [58, 138] on li "Unlock package" at bounding box center [49, 142] width 36 height 8
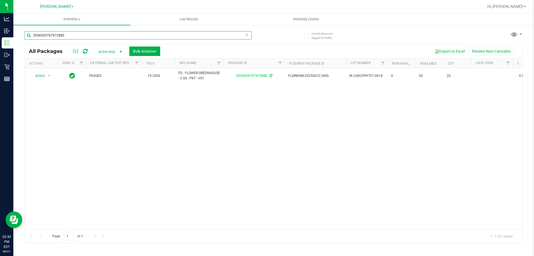
click at [104, 34] on input "5556929767972880" at bounding box center [137, 35] width 227 height 8
type input "0910346094012271"
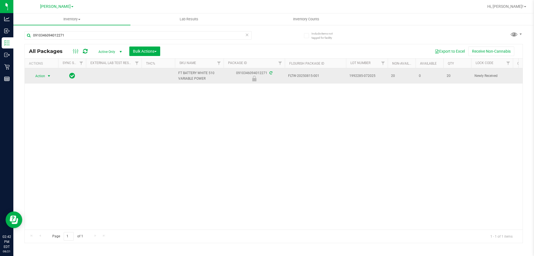
click at [48, 75] on span "select" at bounding box center [49, 76] width 4 height 4
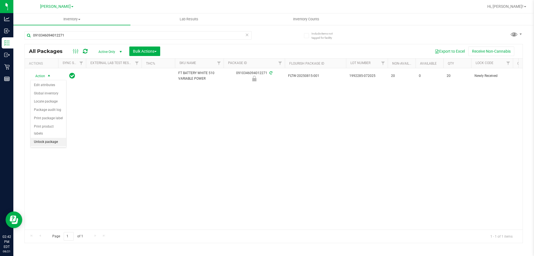
click at [57, 138] on li "Unlock package" at bounding box center [49, 142] width 36 height 8
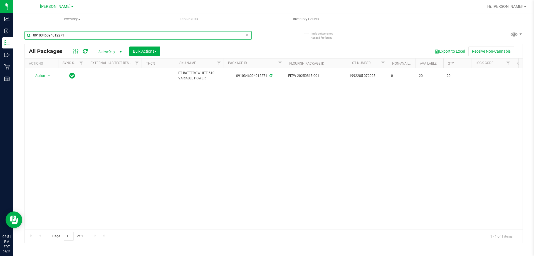
click at [207, 38] on input "0910346094012271" at bounding box center [137, 35] width 227 height 8
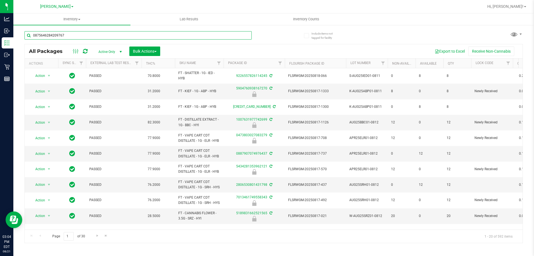
type input "0875646284209767"
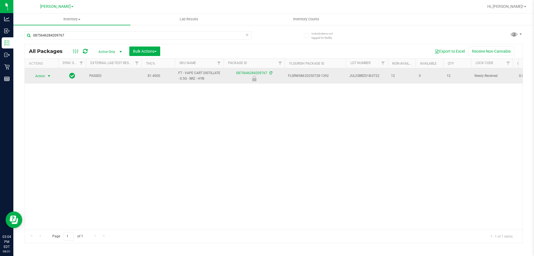
click at [43, 75] on span "Action" at bounding box center [37, 76] width 15 height 8
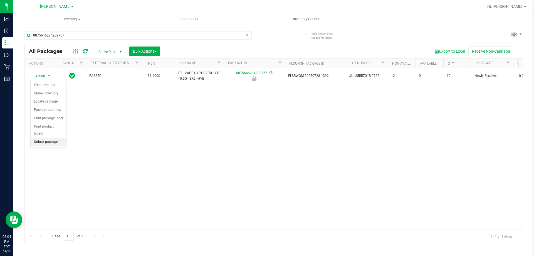
click at [43, 138] on li "Unlock package" at bounding box center [49, 142] width 36 height 8
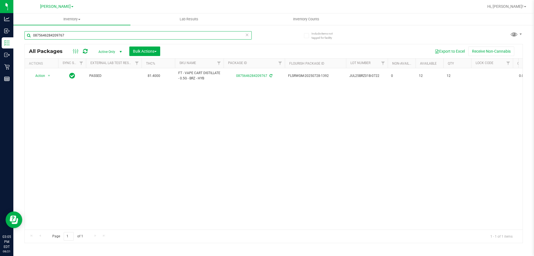
click at [104, 34] on input "0875646284209767" at bounding box center [137, 35] width 227 height 8
type input "5093009707991556"
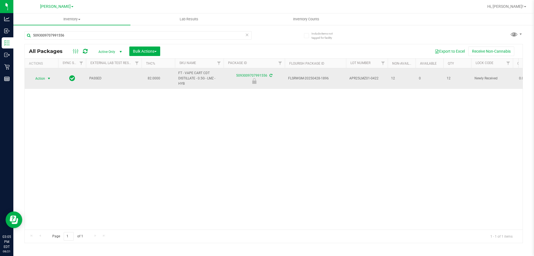
click at [49, 80] on span "select" at bounding box center [49, 78] width 4 height 4
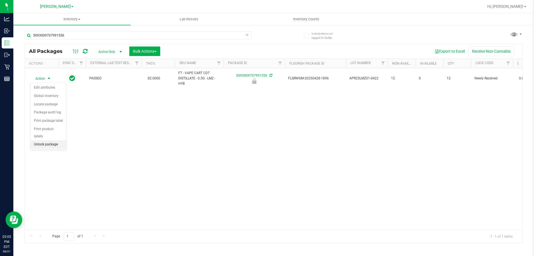
click at [57, 140] on li "Unlock package" at bounding box center [49, 144] width 36 height 8
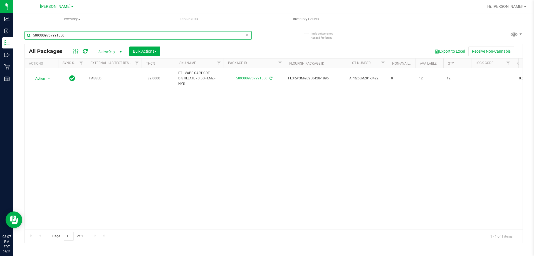
click at [82, 38] on input "5093009707991556" at bounding box center [137, 35] width 227 height 8
type input "APR25ZEN02-0505"
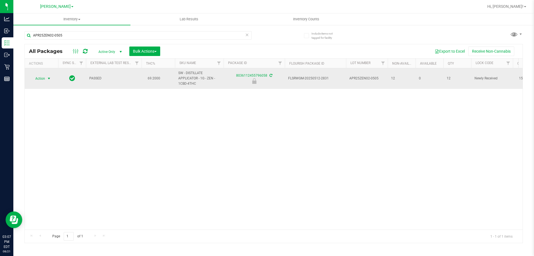
click at [49, 78] on span "select" at bounding box center [49, 78] width 4 height 4
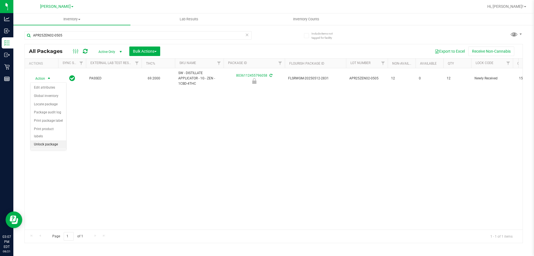
click at [53, 141] on li "Unlock package" at bounding box center [49, 144] width 36 height 8
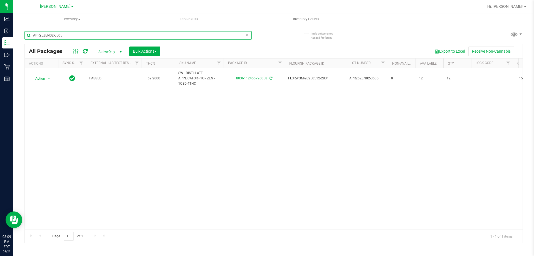
click at [68, 36] on input "APR25ZEN02-0505" at bounding box center [137, 35] width 227 height 8
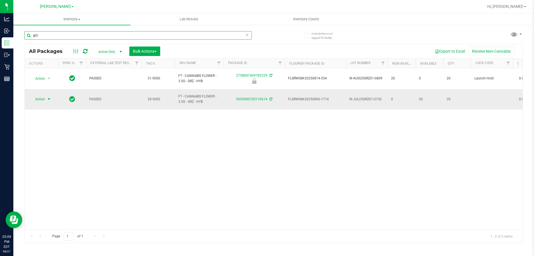
type input "grz"
click at [41, 95] on span "Action" at bounding box center [37, 99] width 15 height 8
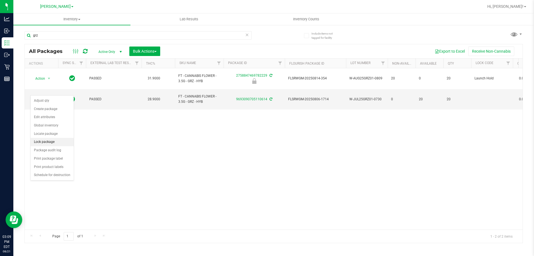
click at [47, 142] on li "Lock package" at bounding box center [52, 142] width 43 height 8
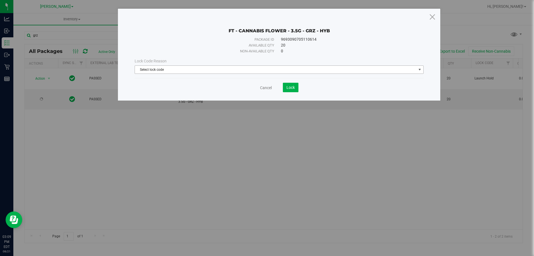
click at [169, 72] on span "Select lock code" at bounding box center [276, 70] width 282 height 8
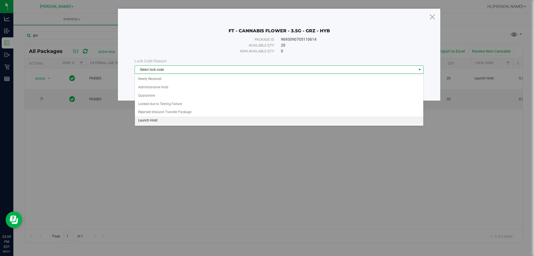
click at [166, 121] on li "Launch Hold" at bounding box center [279, 120] width 289 height 8
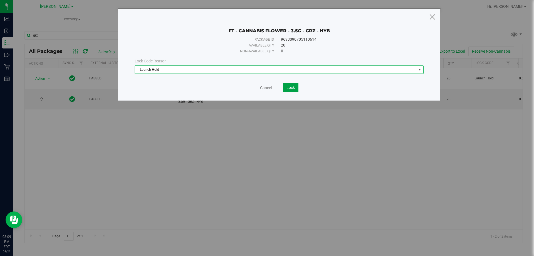
click at [290, 90] on button "Lock" at bounding box center [291, 87] width 16 height 9
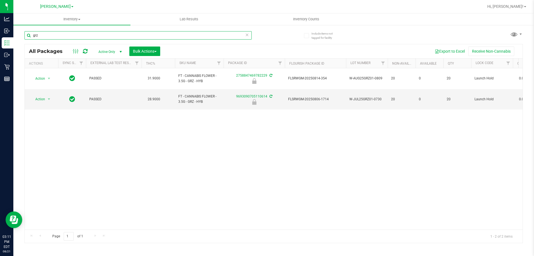
click at [85, 36] on input "grz" at bounding box center [137, 35] width 227 height 8
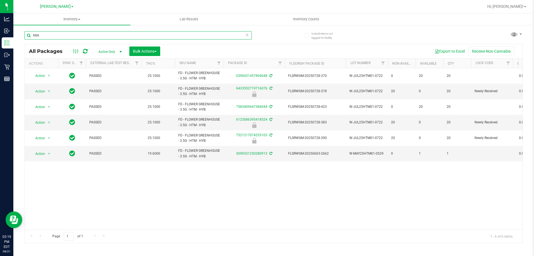
click at [194, 33] on input "htm" at bounding box center [137, 35] width 227 height 8
paste input "W-JUN25DDF02-0702"
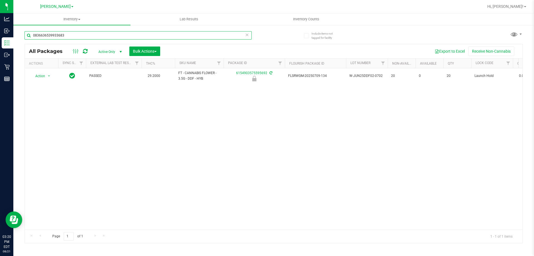
type input "0836636539933683"
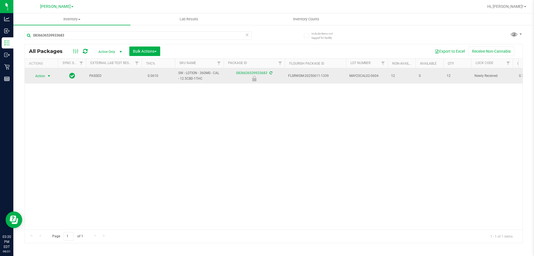
click at [48, 76] on span "select" at bounding box center [49, 76] width 4 height 4
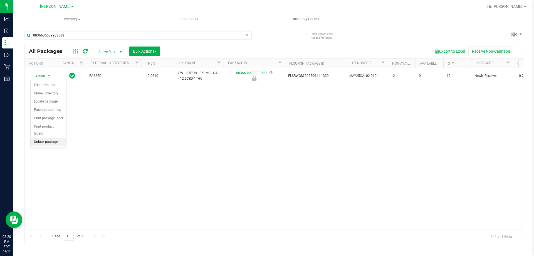
click at [58, 138] on li "Unlock package" at bounding box center [49, 142] width 36 height 8
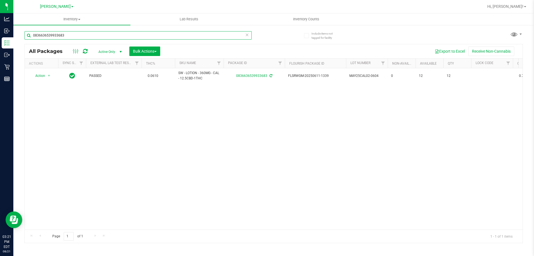
click at [81, 38] on input "0836636539933683" at bounding box center [137, 35] width 227 height 8
type input "pbs"
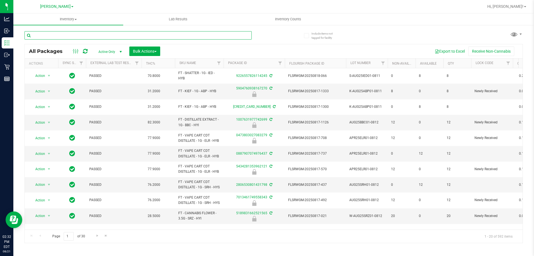
click at [191, 34] on input "text" at bounding box center [137, 35] width 227 height 8
type input "8345809688756405"
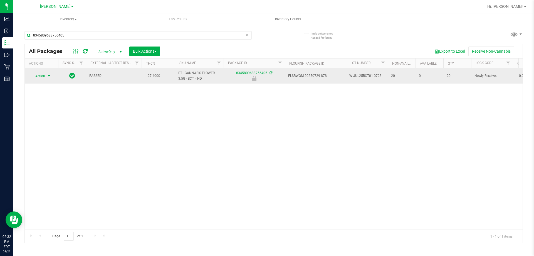
click at [48, 77] on span "select" at bounding box center [49, 76] width 4 height 4
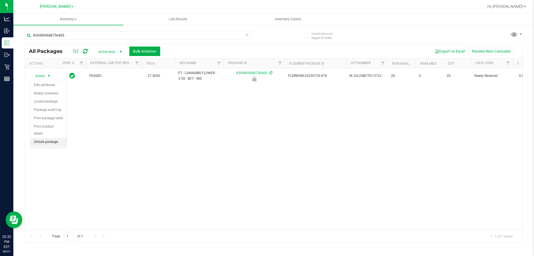
click at [48, 138] on li "Unlock package" at bounding box center [49, 142] width 36 height 8
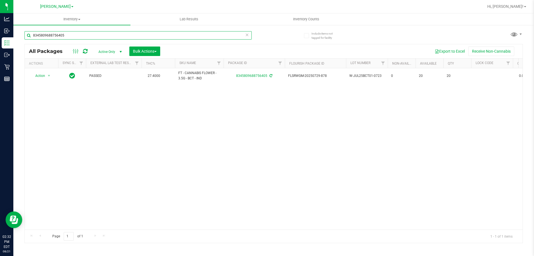
click at [88, 33] on input "8345809688756405" at bounding box center [137, 35] width 227 height 8
type input "2886904752305310"
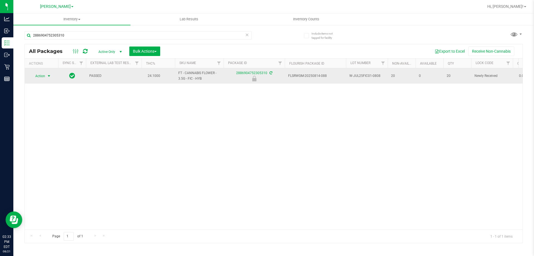
click at [49, 76] on span "select" at bounding box center [49, 76] width 4 height 4
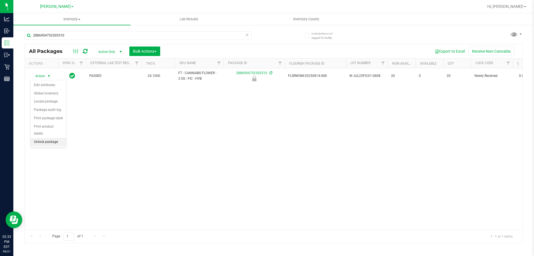
click at [58, 138] on li "Unlock package" at bounding box center [49, 142] width 36 height 8
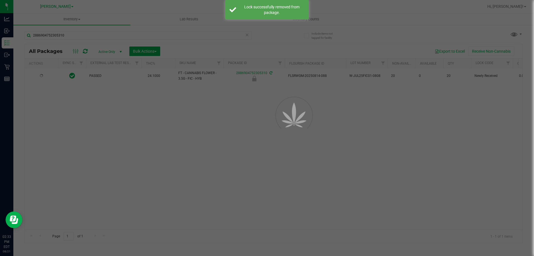
click at [94, 36] on div at bounding box center [267, 128] width 534 height 256
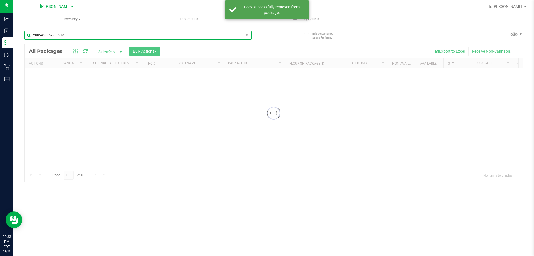
click at [107, 35] on input "2886904752305310" at bounding box center [137, 35] width 227 height 8
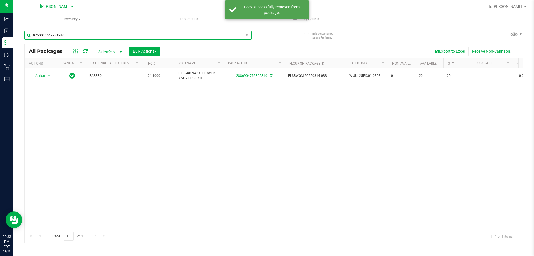
type input "0750033517731986"
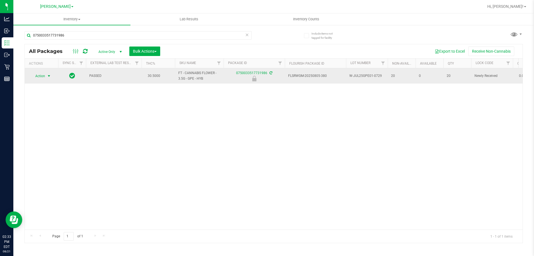
click at [50, 76] on span "select" at bounding box center [49, 76] width 4 height 4
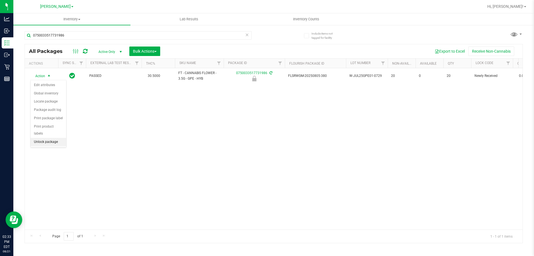
click at [59, 138] on li "Unlock package" at bounding box center [49, 142] width 36 height 8
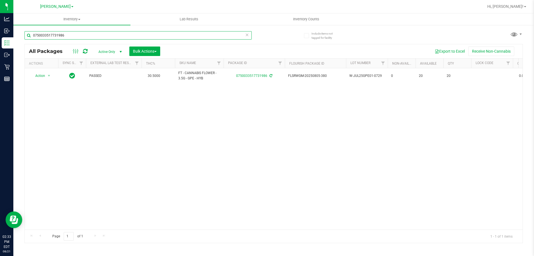
click at [75, 36] on input "0750033517731986" at bounding box center [137, 35] width 227 height 8
type input "9693090705110614"
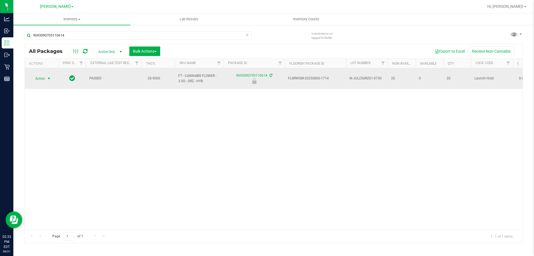
click at [47, 76] on span "select" at bounding box center [49, 78] width 4 height 4
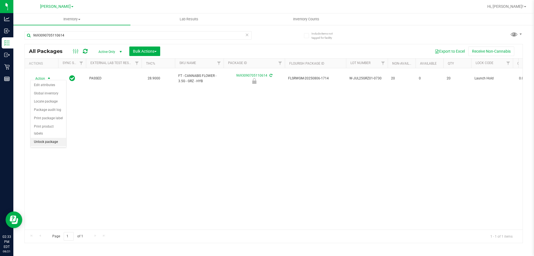
click at [52, 138] on li "Unlock package" at bounding box center [49, 142] width 36 height 8
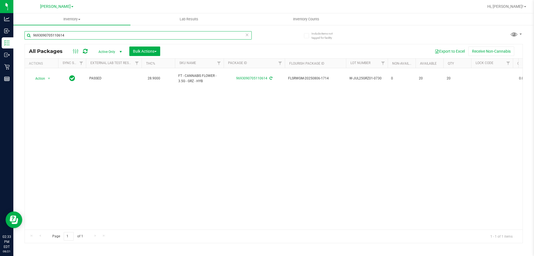
click at [82, 36] on input "9693090705110614" at bounding box center [137, 35] width 227 height 8
type input "9672599401878638"
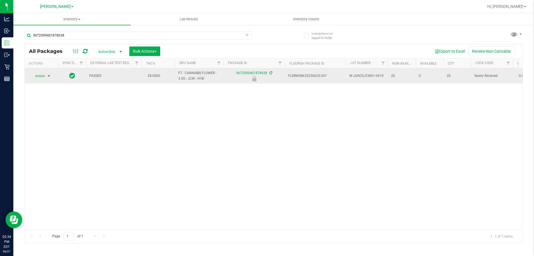
click at [48, 76] on span "select" at bounding box center [49, 76] width 4 height 4
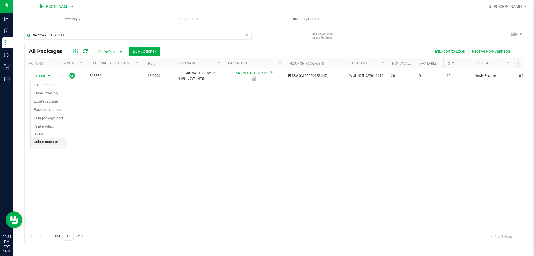
click at [54, 138] on li "Unlock package" at bounding box center [49, 142] width 36 height 8
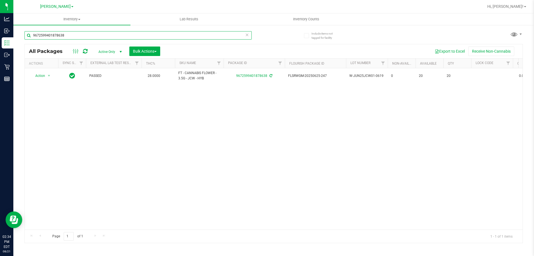
click at [126, 34] on input "9672599401878638" at bounding box center [137, 35] width 227 height 8
type input "1827224443591966"
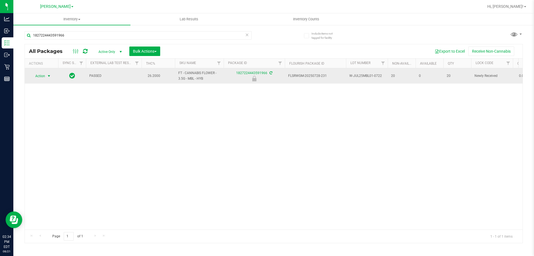
click at [48, 75] on span "select" at bounding box center [49, 76] width 4 height 4
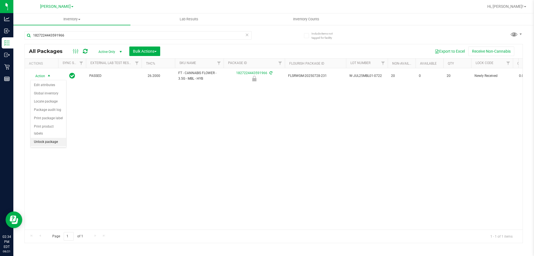
click at [55, 138] on li "Unlock package" at bounding box center [49, 142] width 36 height 8
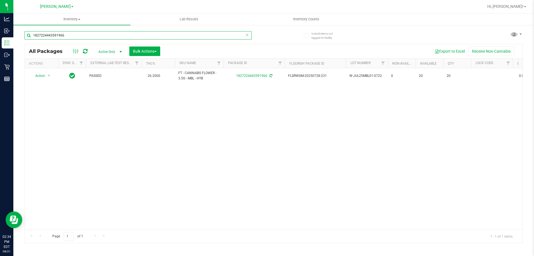
click at [85, 36] on input "1827224443591966" at bounding box center [137, 35] width 227 height 8
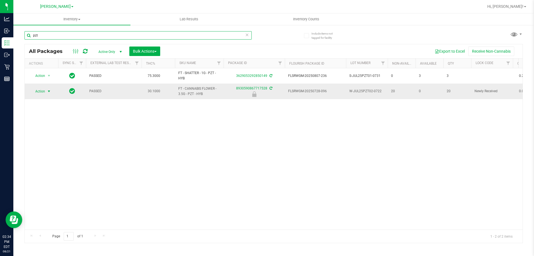
type input "pzt"
click at [47, 92] on span "select" at bounding box center [49, 91] width 4 height 4
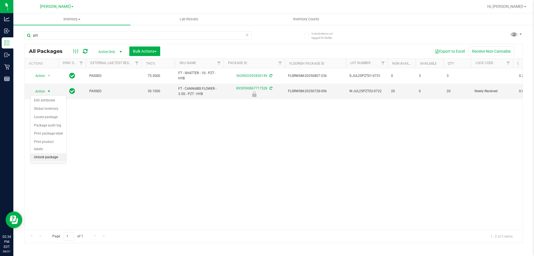
click at [56, 154] on li "Unlock package" at bounding box center [49, 157] width 36 height 8
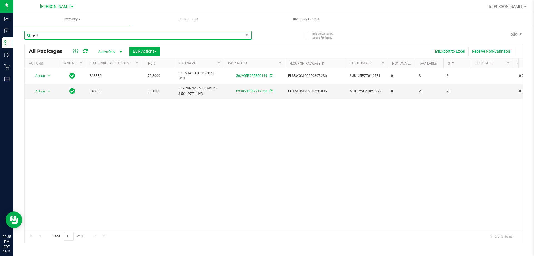
click at [61, 35] on input "pzt" at bounding box center [137, 35] width 227 height 8
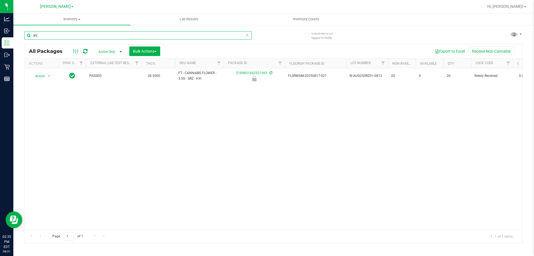
type input "srz"
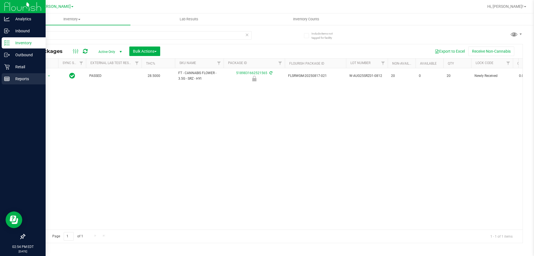
click at [8, 79] on line at bounding box center [8, 79] width 0 height 3
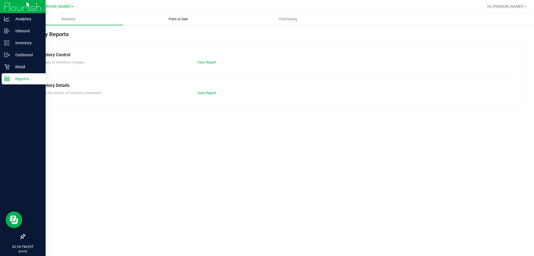
click at [174, 18] on span "Point of Sale" at bounding box center [178, 19] width 35 height 5
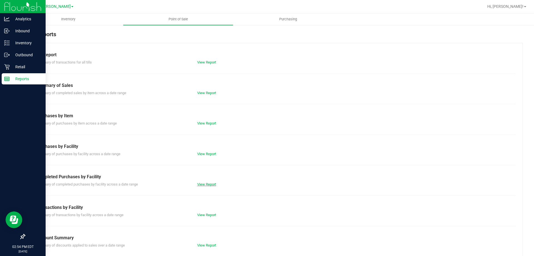
click at [207, 182] on link "View Report" at bounding box center [206, 184] width 19 height 4
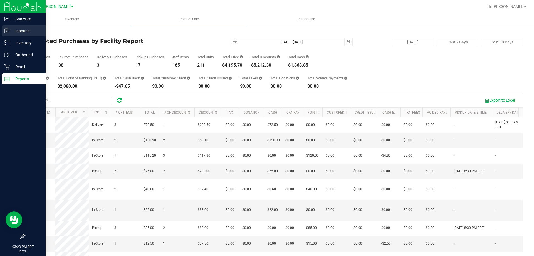
click at [18, 32] on p "Inbound" at bounding box center [26, 31] width 33 height 7
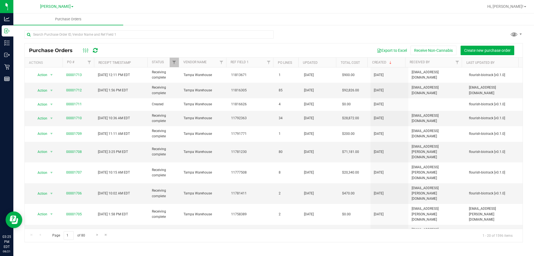
click at [200, 50] on div "Export to Excel Receive Non-Cannabis Create new purchase order" at bounding box center [311, 50] width 415 height 9
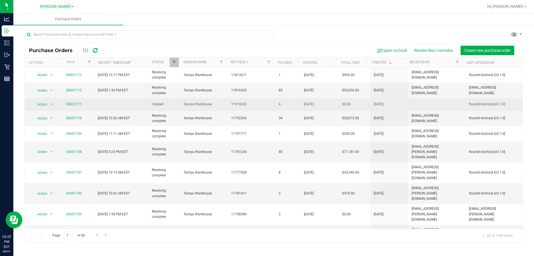
click at [42, 103] on span "Action" at bounding box center [40, 104] width 15 height 8
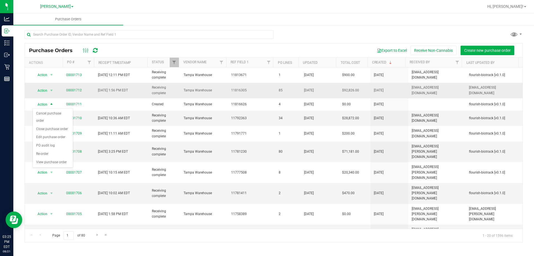
click at [80, 97] on td "00001712" at bounding box center [79, 90] width 32 height 15
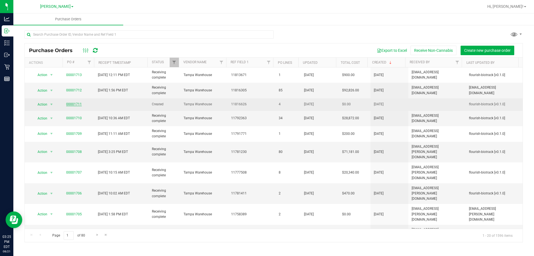
click at [79, 104] on link "00001711" at bounding box center [74, 104] width 16 height 4
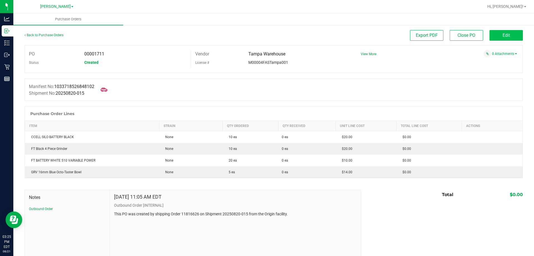
click at [494, 31] on button "Edit" at bounding box center [506, 35] width 33 height 11
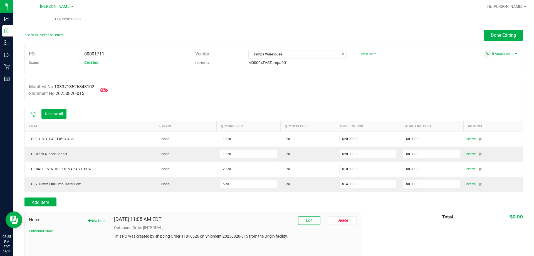
click at [108, 90] on icon at bounding box center [103, 90] width 7 height 4
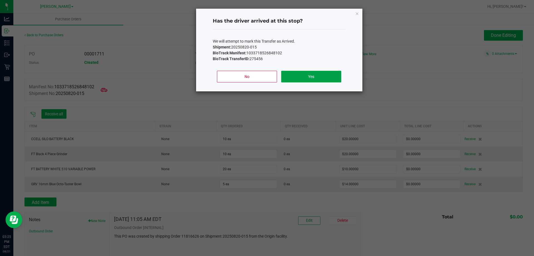
click at [308, 76] on button "Yes" at bounding box center [311, 77] width 60 height 12
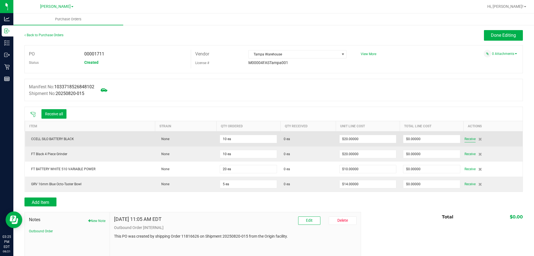
click at [465, 139] on span "Receive" at bounding box center [470, 139] width 11 height 7
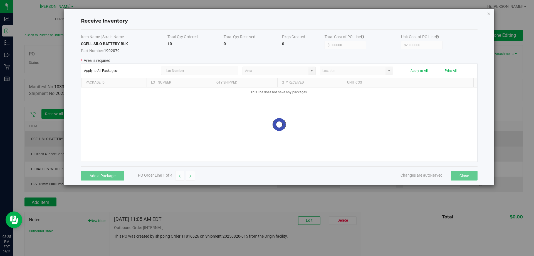
type input "Pantry"
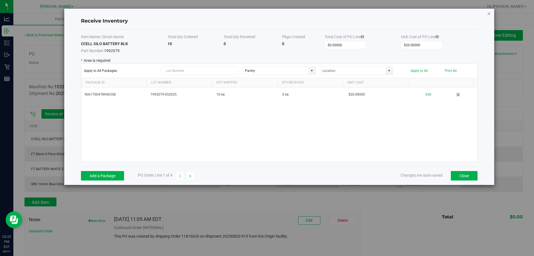
click at [488, 12] on icon "Close modal" at bounding box center [489, 13] width 4 height 7
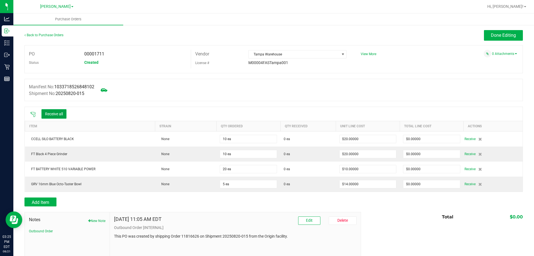
click at [49, 117] on button "Receive all" at bounding box center [53, 113] width 25 height 9
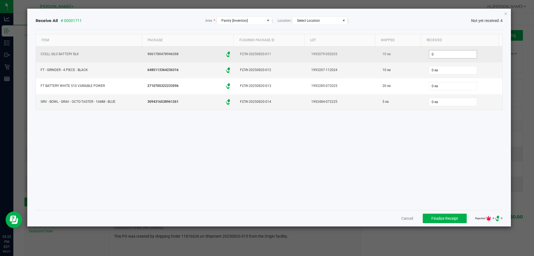
click at [443, 51] on input "0" at bounding box center [453, 54] width 48 height 8
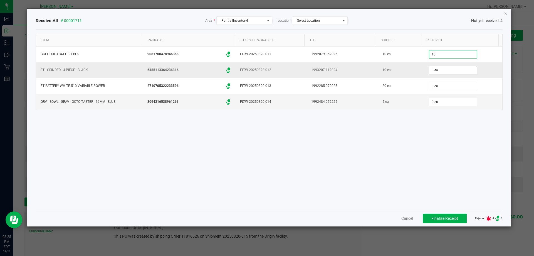
type input "10 ea"
click at [448, 69] on input "0" at bounding box center [453, 70] width 48 height 8
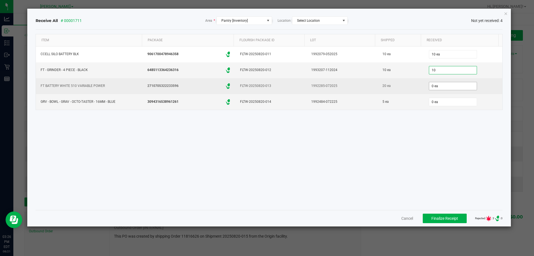
type input "10 ea"
click at [449, 83] on input "0" at bounding box center [453, 86] width 48 height 8
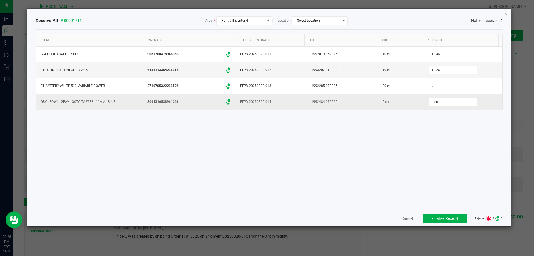
type input "20 ea"
click at [443, 99] on input "0" at bounding box center [453, 102] width 48 height 8
type input "5 ea"
click at [400, 173] on div "Item Package Flourish Package ID Lot Shipped Received CCELL SILO BATTERY BLK 90…" at bounding box center [270, 119] width 468 height 171
click at [455, 218] on button "Finalize Receipt" at bounding box center [445, 217] width 44 height 9
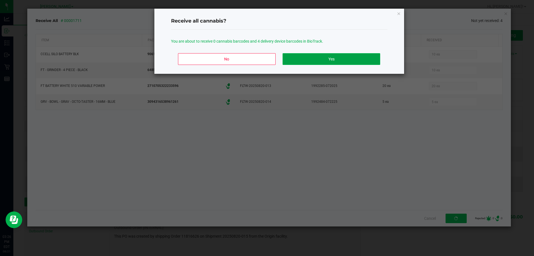
click at [313, 57] on button "Yes" at bounding box center [331, 59] width 97 height 12
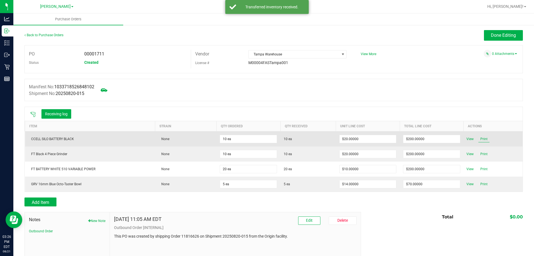
click at [481, 138] on span "Print" at bounding box center [484, 139] width 11 height 7
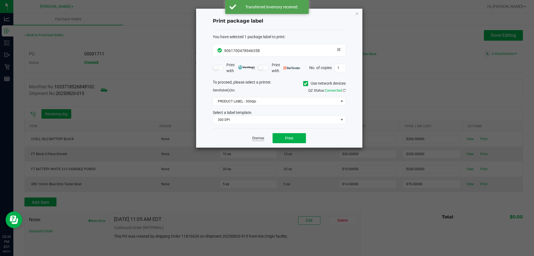
click at [256, 136] on link "Dismiss" at bounding box center [258, 138] width 12 height 5
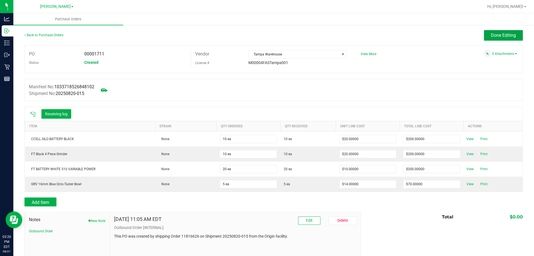
click at [491, 33] on span "Done Editing" at bounding box center [503, 35] width 25 height 5
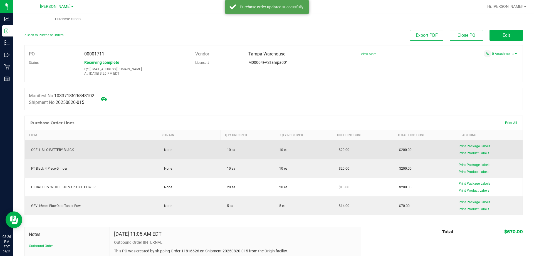
click at [477, 147] on span "Print Package Labels" at bounding box center [475, 146] width 32 height 4
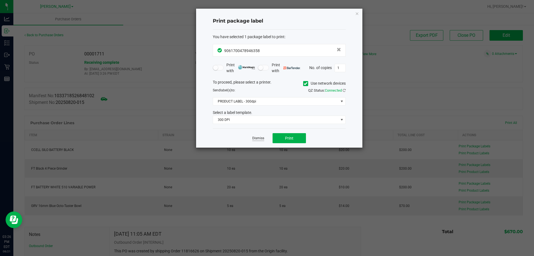
click at [263, 139] on link "Dismiss" at bounding box center [258, 138] width 12 height 5
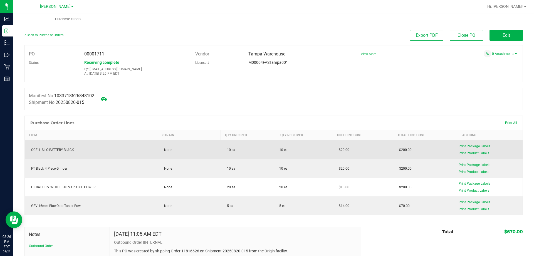
click at [469, 153] on span "Print Product Labels" at bounding box center [474, 153] width 31 height 4
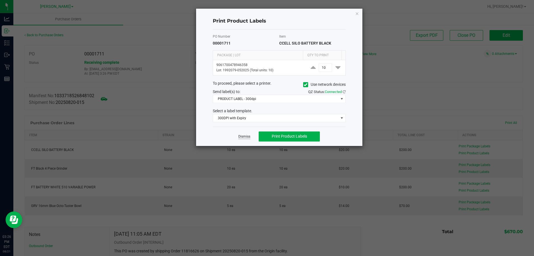
click at [246, 138] on link "Dismiss" at bounding box center [245, 136] width 12 height 5
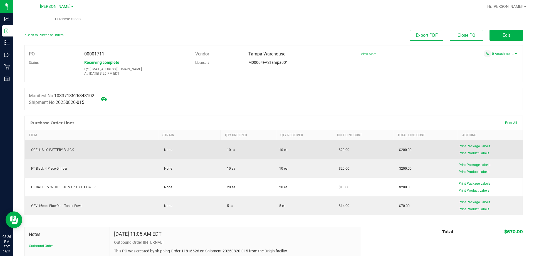
click at [478, 149] on div "Print Package Labels" at bounding box center [489, 146] width 61 height 5
click at [477, 148] on span "Print Package Labels" at bounding box center [475, 146] width 32 height 4
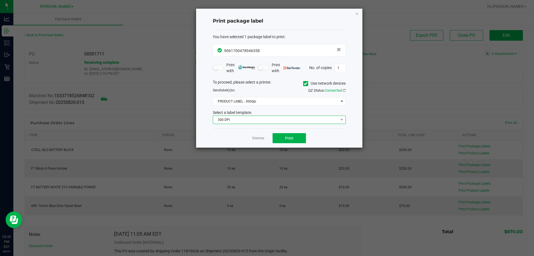
click at [255, 120] on span "300 DPI" at bounding box center [276, 120] width 126 height 8
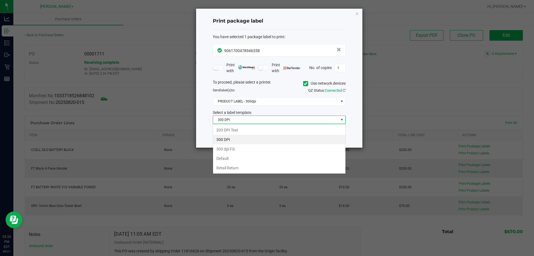
scroll to position [8, 133]
click at [239, 172] on li "Retail Return" at bounding box center [279, 167] width 132 height 9
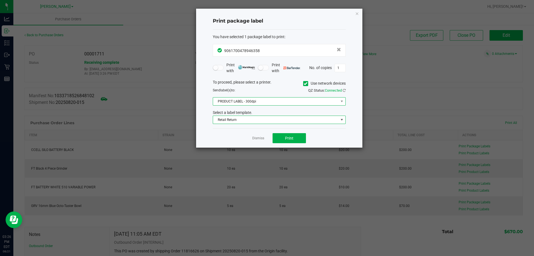
click at [249, 104] on span "PRODUCT LABEL - 300dpi" at bounding box center [276, 101] width 126 height 8
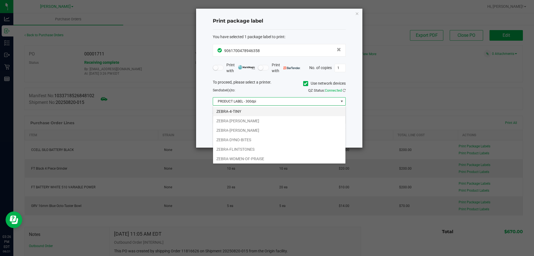
scroll to position [30, 0]
click at [252, 140] on li "ZEBRA-DYNO-BITES" at bounding box center [279, 138] width 132 height 9
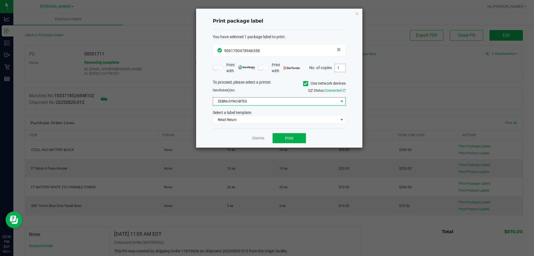
click at [339, 66] on input "1" at bounding box center [340, 68] width 11 height 8
type input "4"
type input "5"
type input "4"
click at [301, 139] on button "Print" at bounding box center [289, 138] width 33 height 10
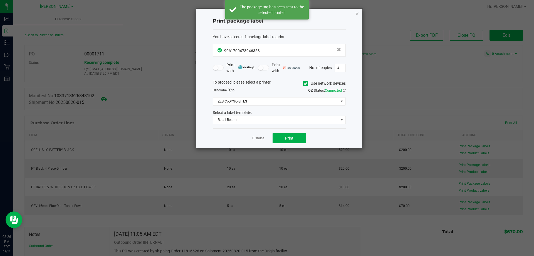
click at [358, 15] on icon "button" at bounding box center [357, 13] width 4 height 7
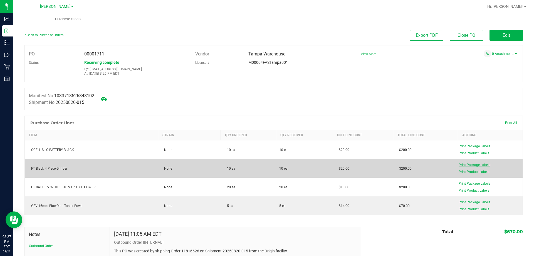
click at [469, 166] on span "Print Package Labels" at bounding box center [475, 165] width 32 height 4
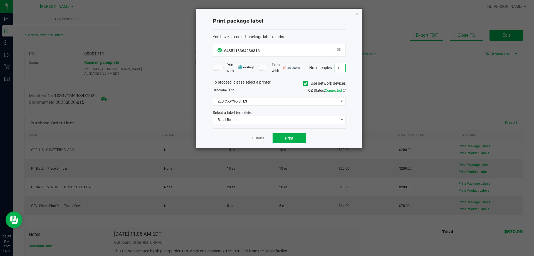
click at [340, 68] on input "1" at bounding box center [340, 68] width 11 height 8
type input "4"
click at [340, 68] on input "4" at bounding box center [340, 68] width 11 height 8
type input "10"
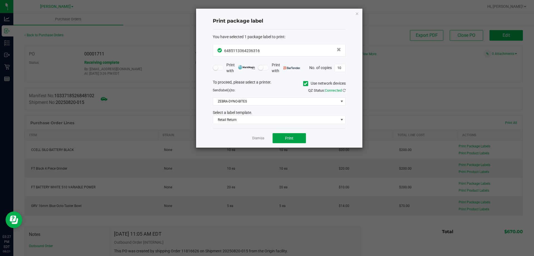
click at [302, 138] on button "Print" at bounding box center [289, 138] width 33 height 10
click at [261, 139] on link "Dismiss" at bounding box center [258, 138] width 12 height 5
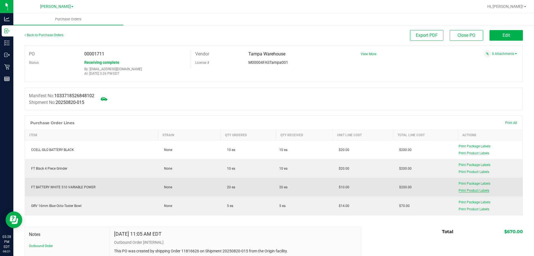
click at [468, 190] on span "Print Product Labels" at bounding box center [474, 190] width 31 height 4
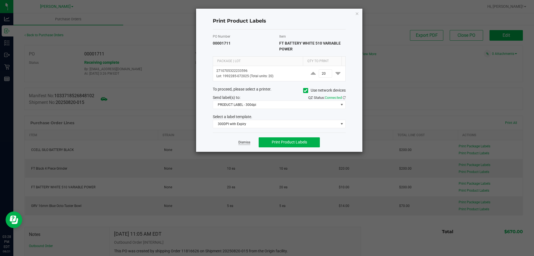
click at [243, 143] on link "Dismiss" at bounding box center [245, 142] width 12 height 5
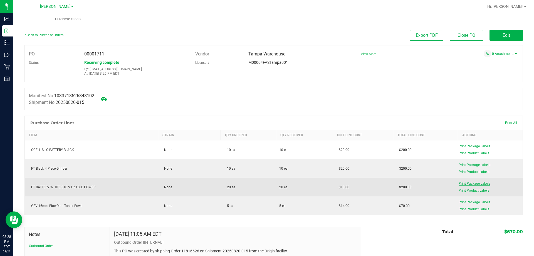
click at [484, 185] on span "Print Package Labels" at bounding box center [475, 183] width 32 height 4
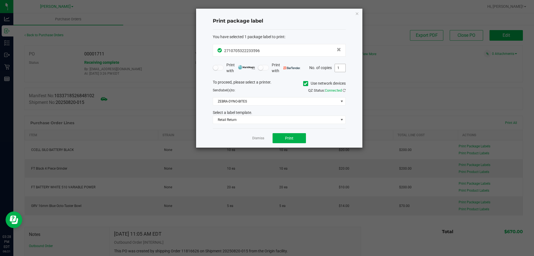
click at [338, 68] on input "1" at bounding box center [340, 68] width 11 height 8
type input "5"
click at [291, 136] on span "Print" at bounding box center [289, 138] width 8 height 4
click at [257, 138] on link "Dismiss" at bounding box center [258, 138] width 12 height 5
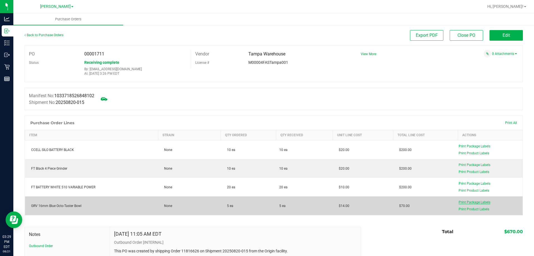
click at [471, 201] on span "Print Package Labels" at bounding box center [475, 202] width 32 height 4
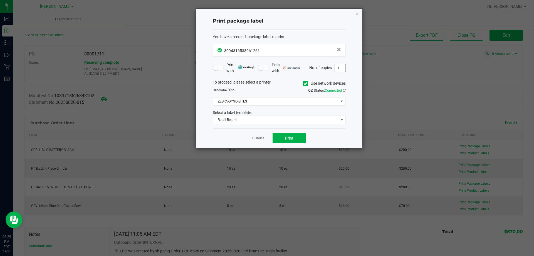
click at [341, 66] on input "1" at bounding box center [340, 68] width 11 height 8
type input "4"
click at [286, 139] on span "Print" at bounding box center [289, 138] width 8 height 4
click at [261, 139] on link "Dismiss" at bounding box center [258, 138] width 12 height 5
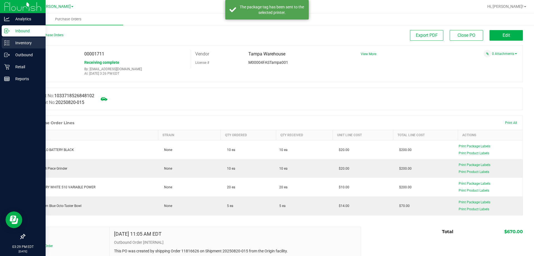
click at [8, 40] on div "Inventory" at bounding box center [24, 42] width 44 height 11
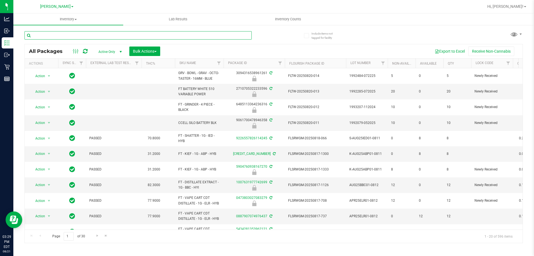
click at [87, 37] on input "text" at bounding box center [137, 35] width 227 height 8
click at [87, 37] on input "octo" at bounding box center [137, 35] width 227 height 8
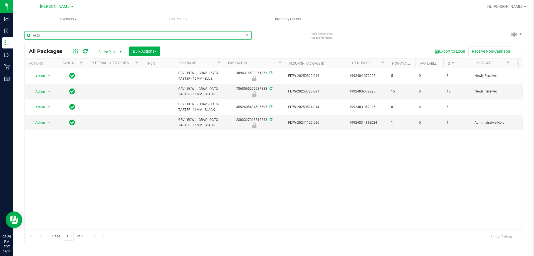
click at [84, 33] on input "octo" at bounding box center [137, 35] width 227 height 8
type input "3094316538961261"
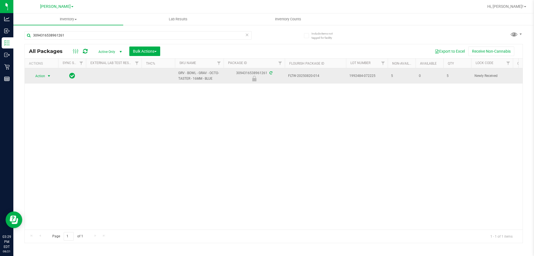
click at [41, 77] on span "Action" at bounding box center [37, 76] width 15 height 8
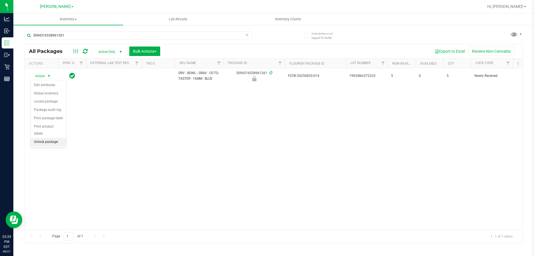
click at [50, 138] on li "Unlock package" at bounding box center [49, 142] width 36 height 8
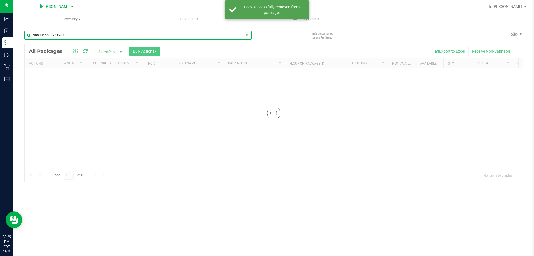
click at [80, 37] on input "3094316538961261" at bounding box center [137, 35] width 227 height 8
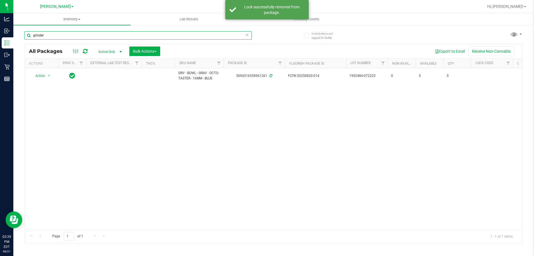
type input "grinder"
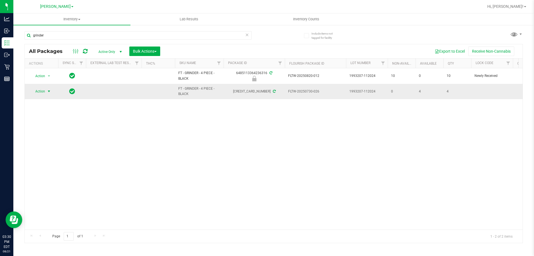
click at [48, 91] on span "select" at bounding box center [49, 91] width 4 height 4
click at [58, 166] on li "Print product labels" at bounding box center [52, 167] width 43 height 8
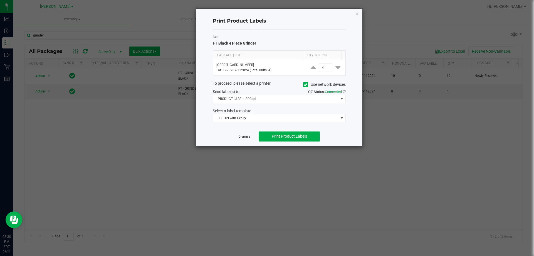
click at [240, 137] on link "Dismiss" at bounding box center [245, 136] width 12 height 5
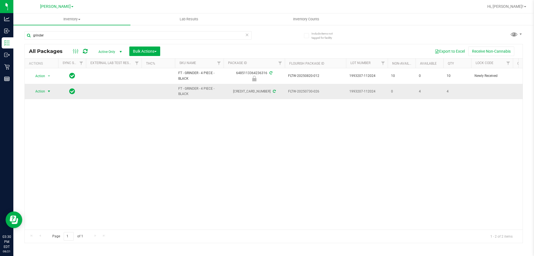
click at [41, 90] on span "Action" at bounding box center [37, 91] width 15 height 8
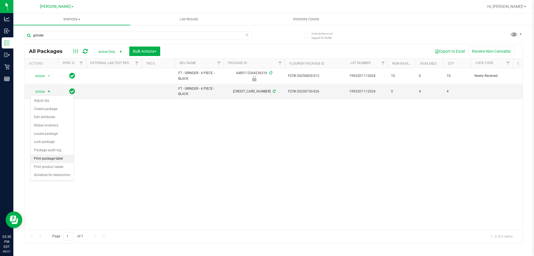
click at [62, 156] on li "Print package label" at bounding box center [52, 158] width 43 height 8
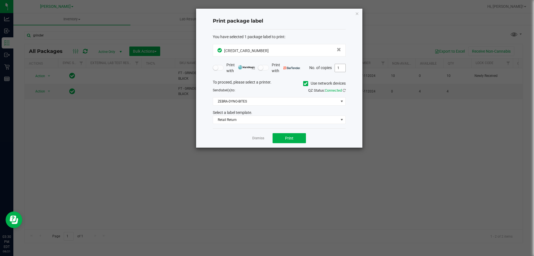
click at [338, 67] on input "1" at bounding box center [340, 68] width 11 height 8
type input "4"
click at [290, 136] on span "Print" at bounding box center [289, 138] width 8 height 4
click at [255, 139] on link "Dismiss" at bounding box center [258, 138] width 12 height 5
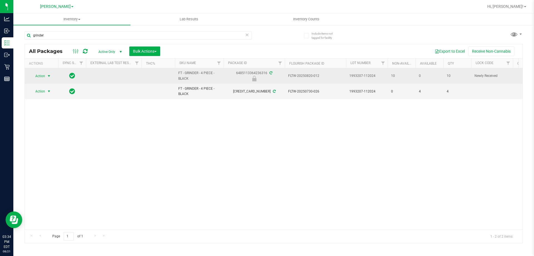
click at [40, 77] on span "Action" at bounding box center [37, 76] width 15 height 8
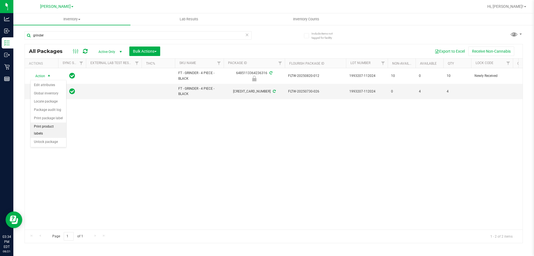
click at [48, 126] on li "Print product labels" at bounding box center [49, 129] width 36 height 15
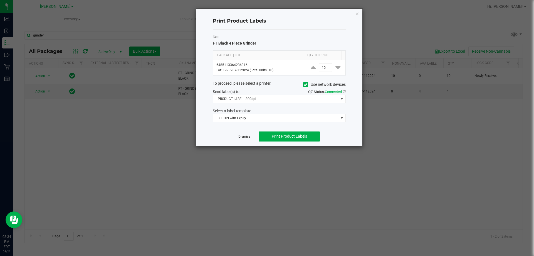
click at [246, 138] on link "Dismiss" at bounding box center [245, 136] width 12 height 5
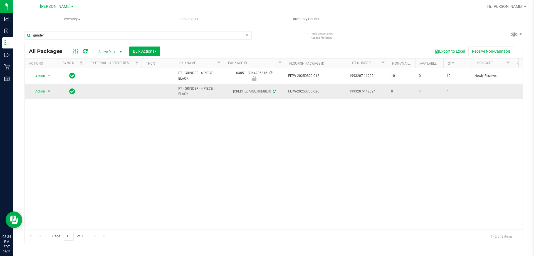
click at [45, 89] on span "Action" at bounding box center [37, 91] width 15 height 8
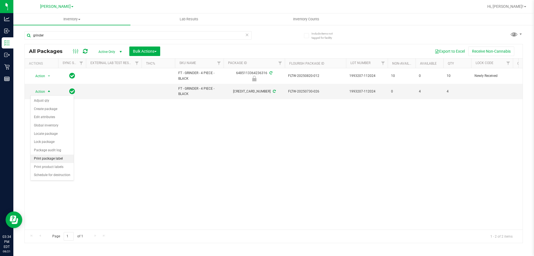
click at [59, 156] on li "Print package label" at bounding box center [52, 158] width 43 height 8
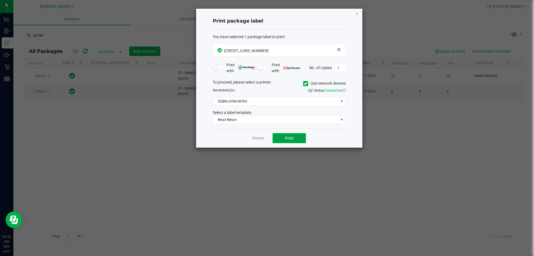
click at [287, 137] on span "Print" at bounding box center [289, 138] width 8 height 4
click at [258, 139] on link "Dismiss" at bounding box center [258, 138] width 12 height 5
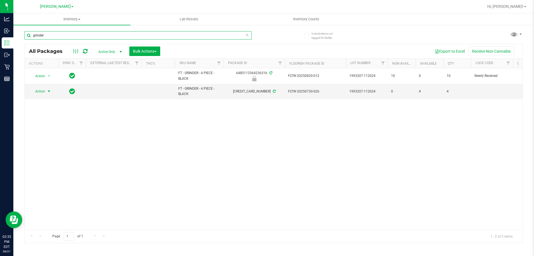
click at [161, 34] on input "grinder" at bounding box center [137, 35] width 227 height 8
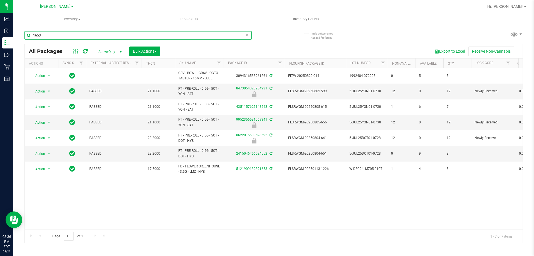
click at [103, 37] on input "1653" at bounding box center [137, 35] width 227 height 8
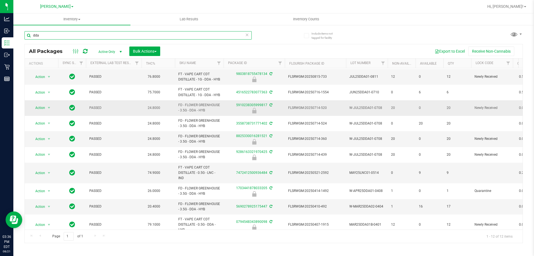
scroll to position [28, 0]
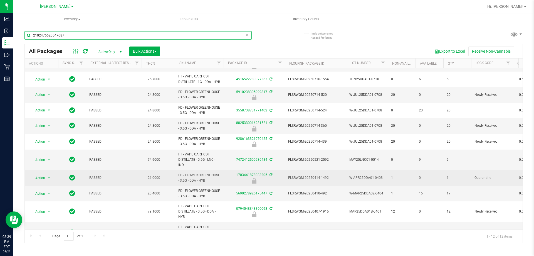
type input "2102476620547687"
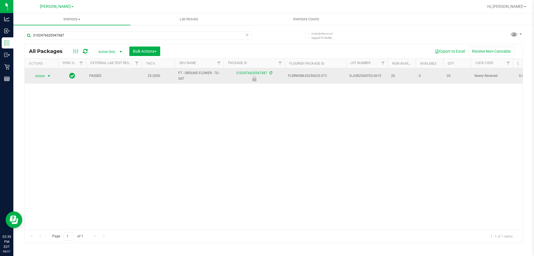
click at [51, 76] on span "select" at bounding box center [49, 76] width 4 height 4
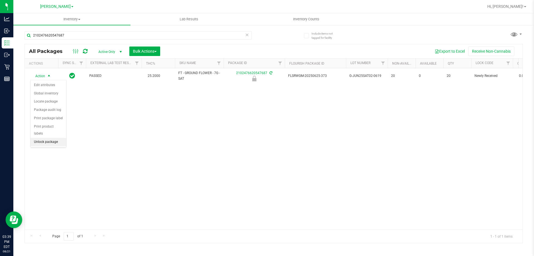
click at [62, 138] on li "Unlock package" at bounding box center [49, 142] width 36 height 8
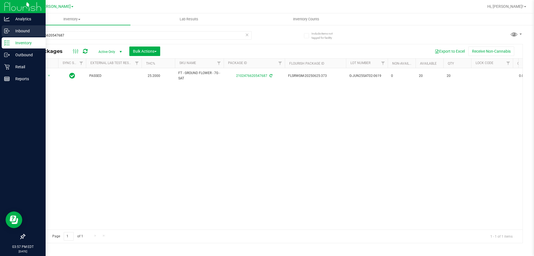
click at [19, 33] on p "Inbound" at bounding box center [26, 31] width 33 height 7
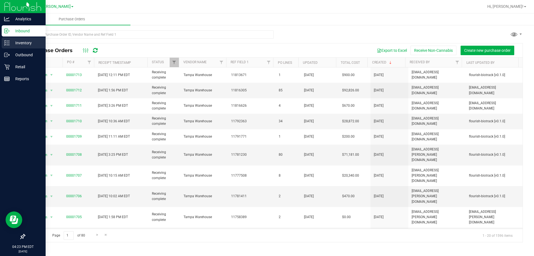
click at [11, 43] on p "Inventory" at bounding box center [26, 43] width 33 height 7
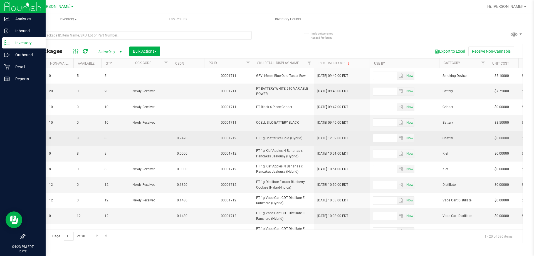
scroll to position [0, 347]
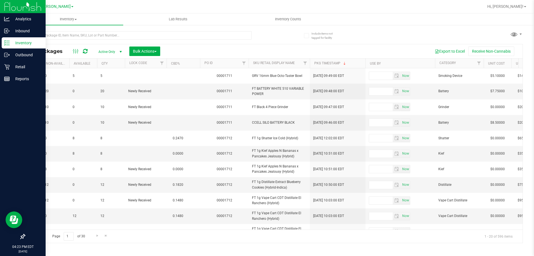
click at [402, 63] on th "Use By" at bounding box center [401, 63] width 70 height 10
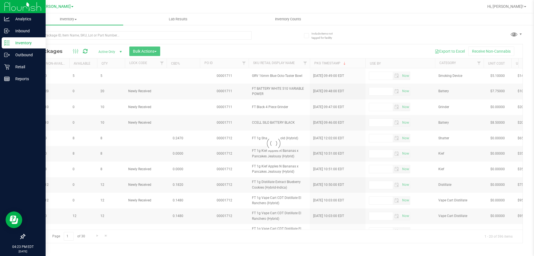
click at [385, 68] on div at bounding box center [274, 143] width 498 height 198
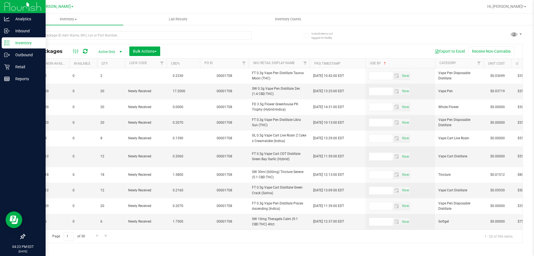
click at [392, 61] on th "Use By" at bounding box center [401, 63] width 70 height 10
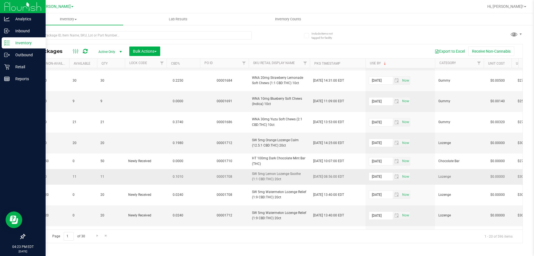
scroll to position [223, 347]
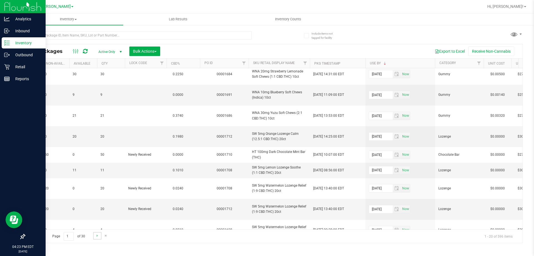
click at [97, 233] on link "Go to the next page" at bounding box center [97, 236] width 8 height 8
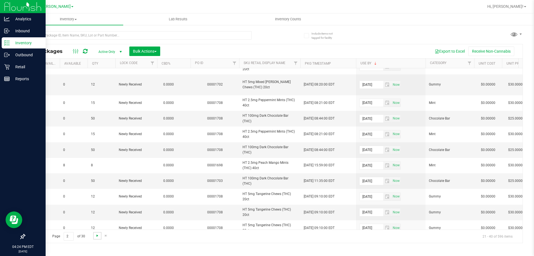
click at [99, 234] on span "Go to the next page" at bounding box center [97, 235] width 4 height 4
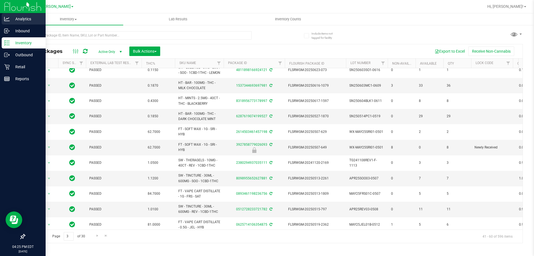
click at [28, 18] on p "Analytics" at bounding box center [26, 19] width 33 height 7
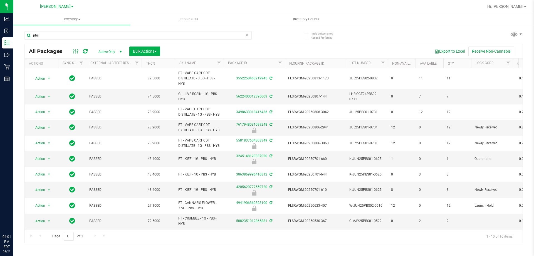
click at [128, 35] on input "pbs" at bounding box center [137, 35] width 227 height 8
type input "3244202672982428"
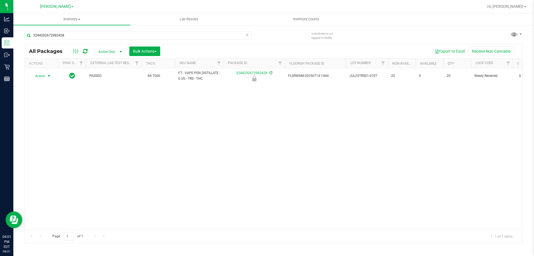
click at [47, 67] on th "Actions" at bounding box center [41, 63] width 33 height 10
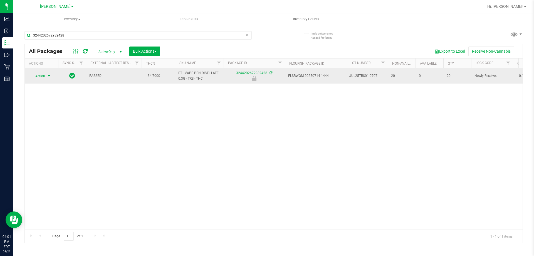
click at [44, 78] on span "Action" at bounding box center [37, 76] width 15 height 8
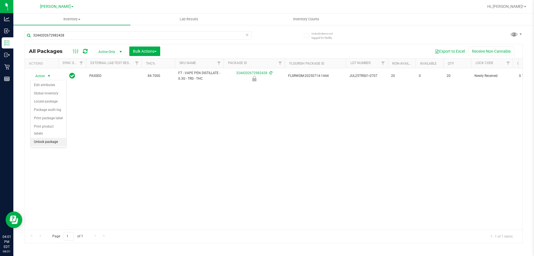
click at [45, 138] on li "Unlock package" at bounding box center [49, 142] width 36 height 8
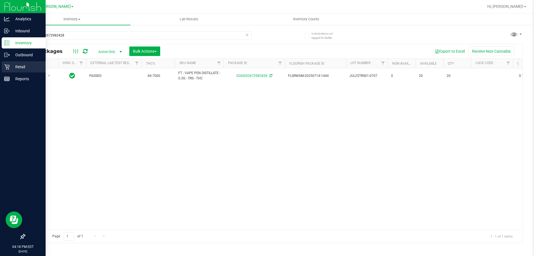
click at [8, 65] on icon at bounding box center [7, 67] width 6 height 6
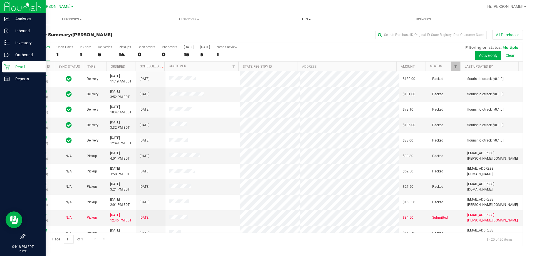
click at [304, 19] on span "Tills" at bounding box center [306, 19] width 117 height 5
click at [278, 35] on span "Manage tills" at bounding box center [267, 33] width 38 height 5
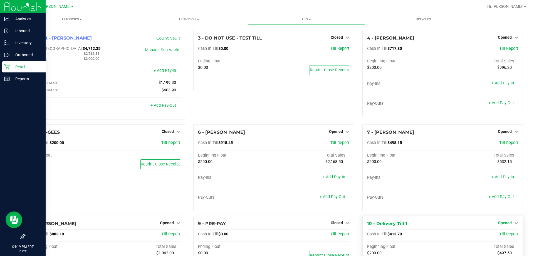
click at [504, 222] on span "Opened" at bounding box center [505, 222] width 14 height 4
click at [498, 235] on link "Close Till" at bounding box center [505, 234] width 15 height 4
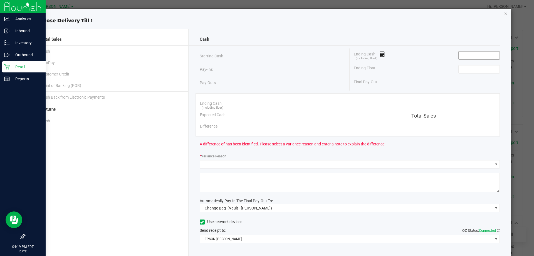
click at [477, 56] on input at bounding box center [479, 55] width 41 height 8
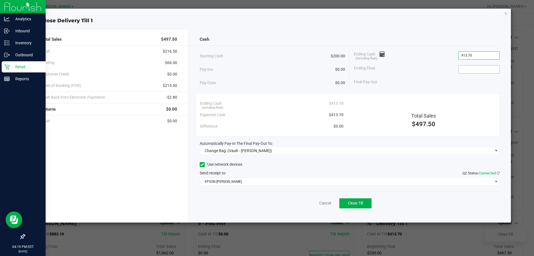
click at [476, 70] on input at bounding box center [479, 69] width 41 height 8
type input "$413.70"
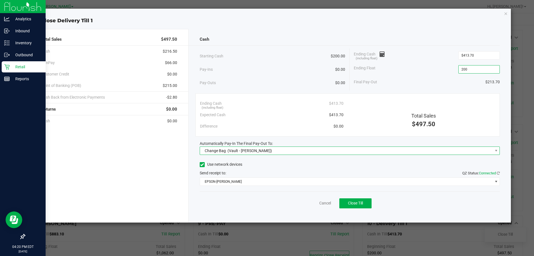
type input "$200.00"
click at [239, 148] on div "Change Bag (Vault - [PERSON_NAME])" at bounding box center [237, 151] width 70 height 10
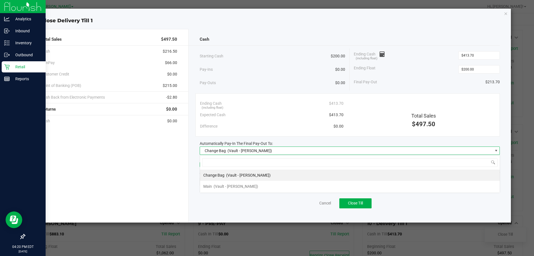
scroll to position [8, 300]
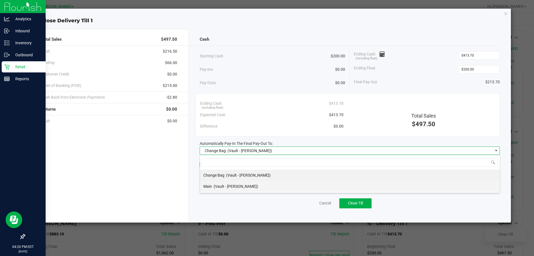
click at [231, 186] on span "(Vault - [PERSON_NAME])" at bounding box center [236, 186] width 45 height 4
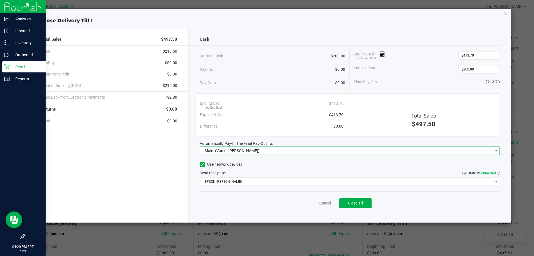
click at [234, 176] on div "Use network devices Send receipt to: QZ Status: Connected EPSON-[PERSON_NAME]" at bounding box center [350, 172] width 301 height 25
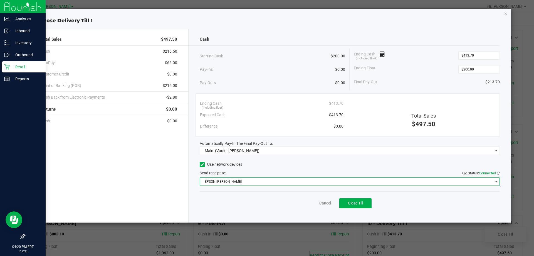
click at [236, 182] on span "EPSON-[PERSON_NAME]" at bounding box center [346, 182] width 293 height 8
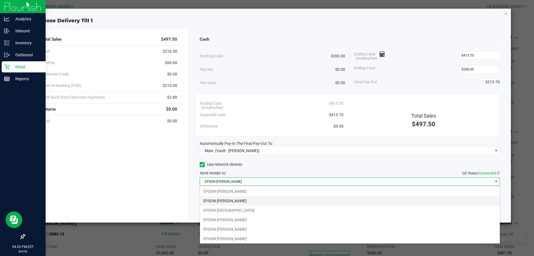
scroll to position [28, 0]
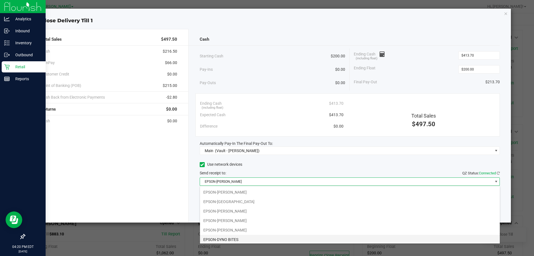
click at [232, 239] on li "EPSON-DYNO BITES" at bounding box center [350, 239] width 300 height 9
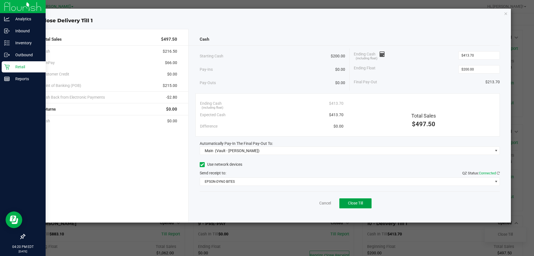
click at [357, 201] on span "Close Till" at bounding box center [355, 203] width 15 height 4
click at [313, 205] on link "Dismiss" at bounding box center [312, 203] width 13 height 6
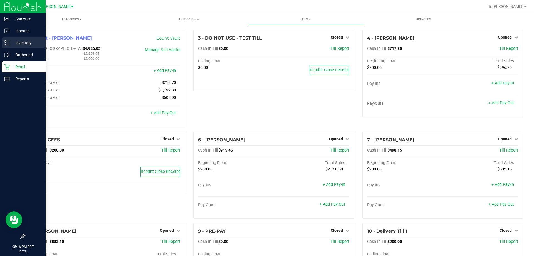
click at [27, 39] on div "Inventory" at bounding box center [24, 42] width 44 height 11
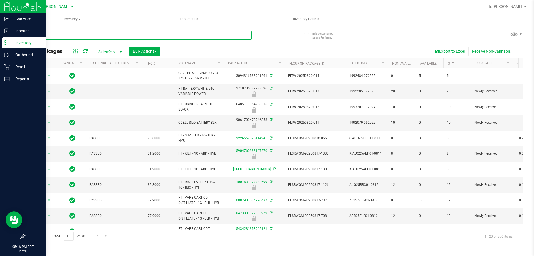
click at [148, 35] on input "text" at bounding box center [137, 35] width 227 height 8
paste input "W-APR25FIC02-0514"
type input "W-APR25FIC02-0514"
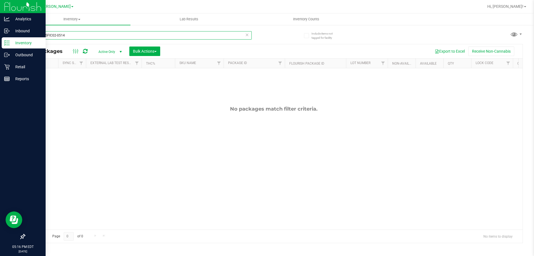
click at [70, 37] on input "W-APR25FIC02-0514" at bounding box center [137, 35] width 227 height 8
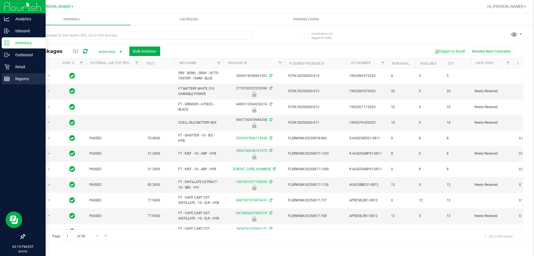
click at [28, 80] on p "Reports" at bounding box center [26, 78] width 33 height 7
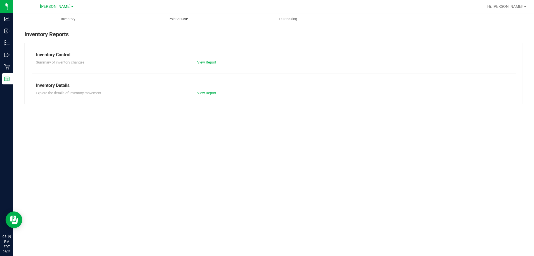
click at [174, 21] on span "Point of Sale" at bounding box center [178, 19] width 35 height 5
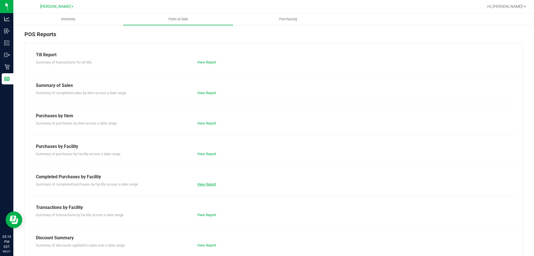
click at [207, 184] on link "View Report" at bounding box center [206, 184] width 19 height 4
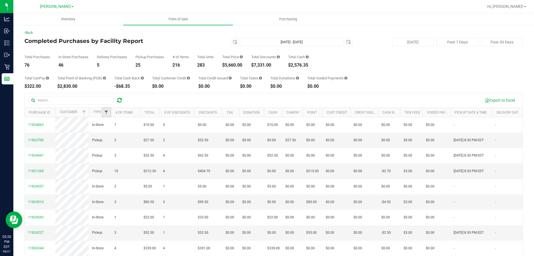
click at [107, 112] on span "Filter" at bounding box center [106, 112] width 4 height 4
click at [107, 144] on input "Delivery" at bounding box center [109, 144] width 4 height 4
checkbox input "true"
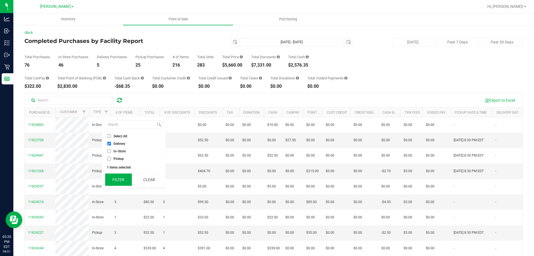
click at [120, 178] on button "Filter" at bounding box center [118, 179] width 27 height 12
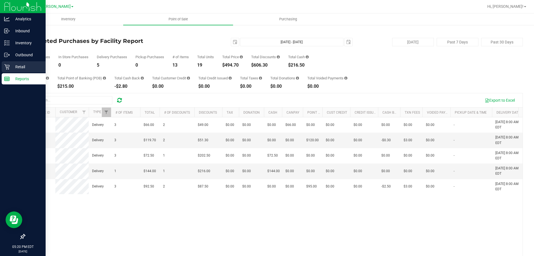
click at [26, 63] on p "Retail" at bounding box center [26, 66] width 33 height 7
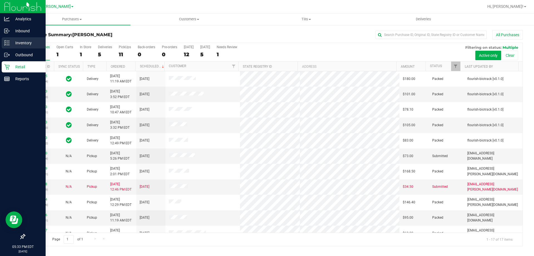
click at [25, 45] on p "Inventory" at bounding box center [26, 43] width 33 height 7
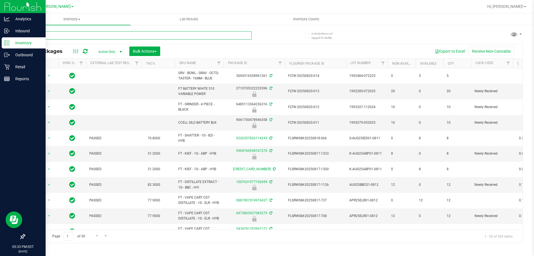
click at [69, 38] on input "text" at bounding box center [137, 35] width 227 height 8
type input "1"
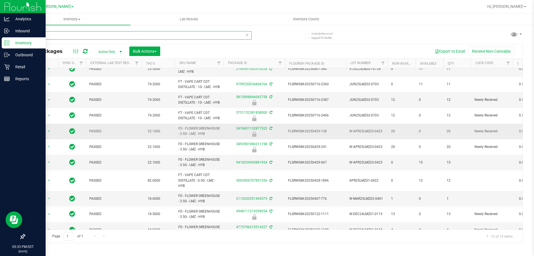
scroll to position [56, 0]
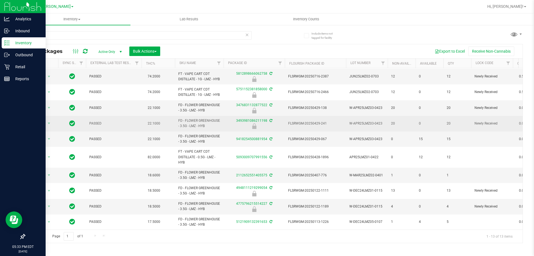
drag, startPoint x: 208, startPoint y: 134, endPoint x: 174, endPoint y: 124, distance: 35.0
click at [174, 124] on tr "Action Action Edit attributes Global inventory Locate package Package audit log…" at bounding box center [544, 124] width 1038 height 16
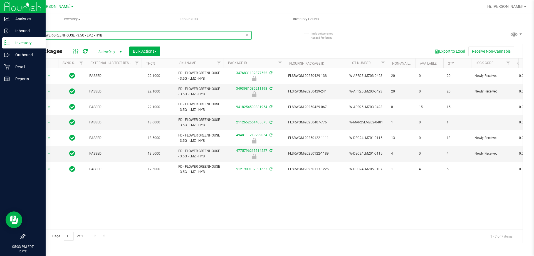
click at [119, 36] on input "FD - FLOWER GREENHOUSE - 3.5G - LMZ - HYB" at bounding box center [137, 35] width 227 height 8
type input "5690278925175447"
